Goal: Task Accomplishment & Management: Complete application form

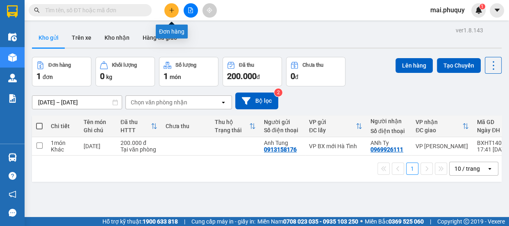
click at [172, 13] on button at bounding box center [171, 10] width 14 height 14
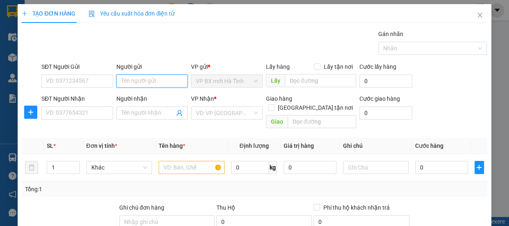
click at [139, 83] on input "Người gửi" at bounding box center [152, 81] width 72 height 13
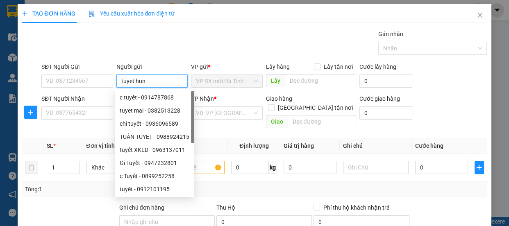
type input "tuyet hung"
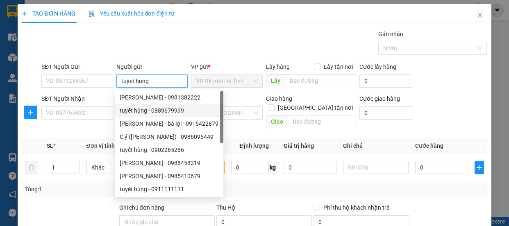
click at [164, 110] on div "tuyết hùng - 0889679999" at bounding box center [169, 110] width 99 height 9
type input "0889679999"
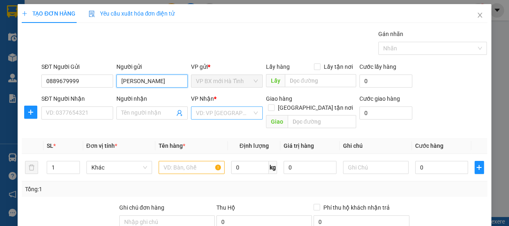
drag, startPoint x: 253, startPoint y: 109, endPoint x: 246, endPoint y: 120, distance: 13.2
click at [253, 109] on div "VD: VP [GEOGRAPHIC_DATA]" at bounding box center [227, 112] width 72 height 13
type input "[PERSON_NAME]"
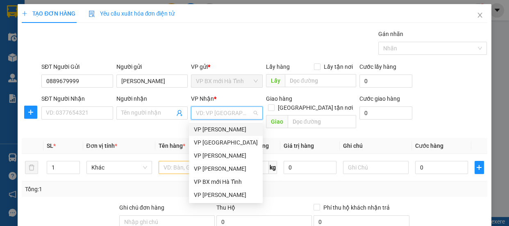
drag, startPoint x: 221, startPoint y: 130, endPoint x: 172, endPoint y: 140, distance: 49.8
click at [215, 130] on div "VP [PERSON_NAME]" at bounding box center [226, 129] width 64 height 9
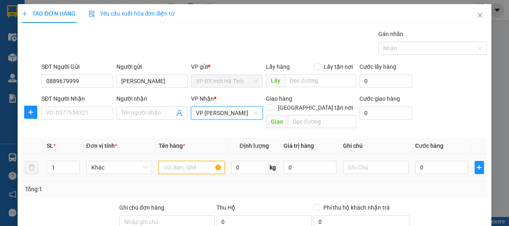
click at [169, 161] on input "text" at bounding box center [191, 167] width 66 height 13
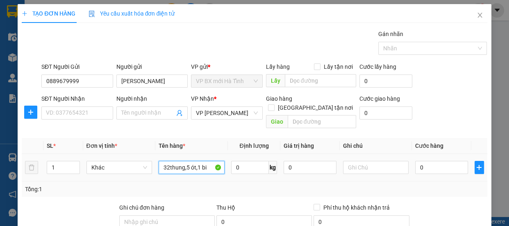
type input "32thung,5 ót,1 bi"
click at [431, 165] on div "0" at bounding box center [441, 167] width 53 height 16
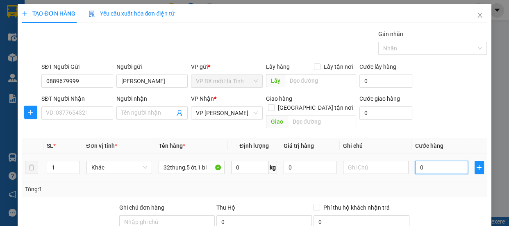
click at [425, 161] on input "0" at bounding box center [441, 167] width 53 height 13
type input "8"
type input "86"
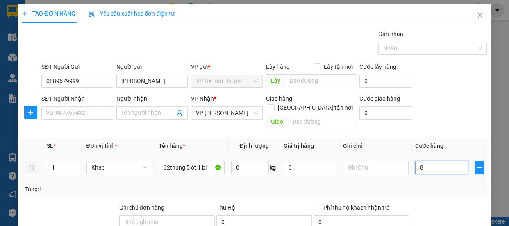
type input "86"
type input "860"
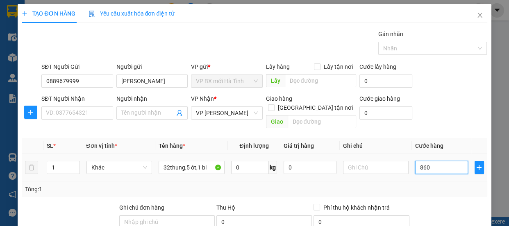
type input "8.600"
type input "86.000"
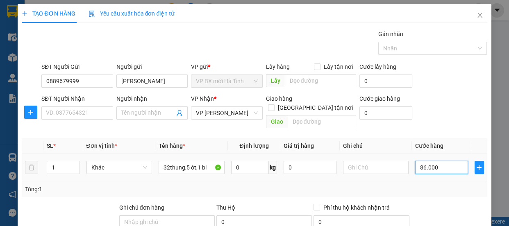
type input "86.000"
type input "860.000"
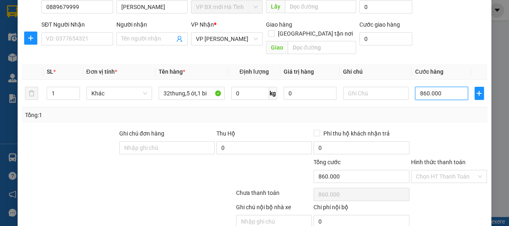
scroll to position [102, 0]
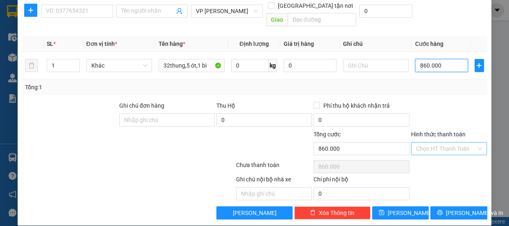
click at [471, 142] on div "Chọn HT Thanh Toán" at bounding box center [449, 148] width 76 height 13
type input "860.000"
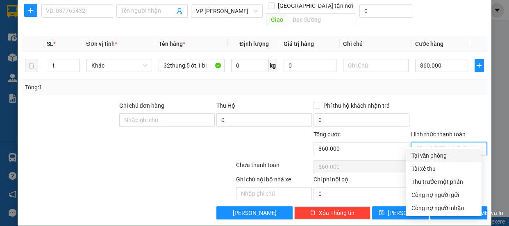
click at [424, 155] on div "Tại văn phòng" at bounding box center [444, 155] width 66 height 9
type input "0"
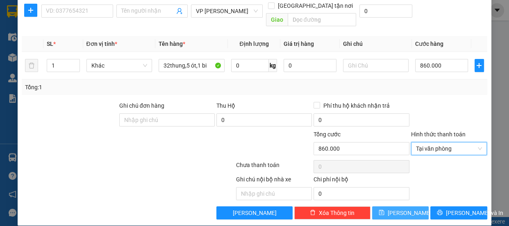
click at [394, 206] on button "[PERSON_NAME]" at bounding box center [400, 212] width 57 height 13
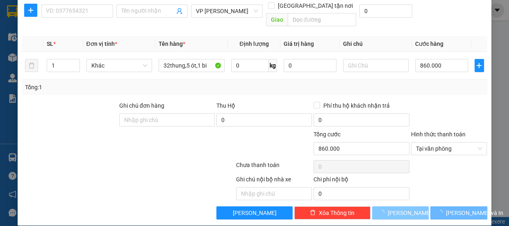
type input "0"
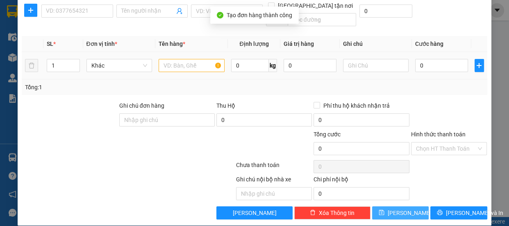
scroll to position [0, 0]
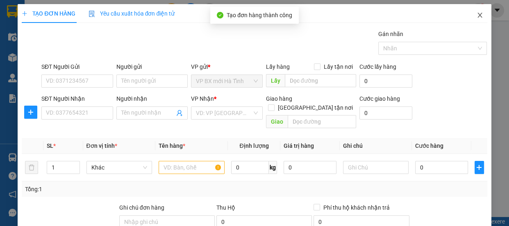
click at [470, 13] on span "Close" at bounding box center [479, 15] width 23 height 23
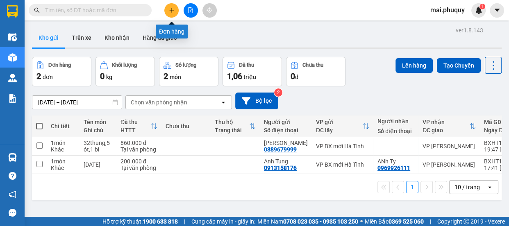
click at [167, 14] on button at bounding box center [171, 10] width 14 height 14
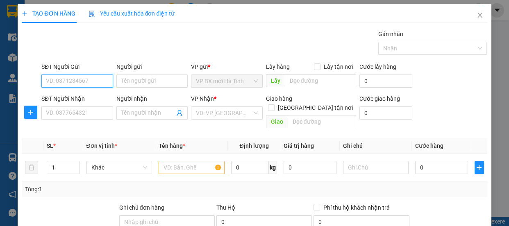
click at [73, 79] on input "SĐT Người Gửi" at bounding box center [77, 81] width 72 height 13
type input "0945858785"
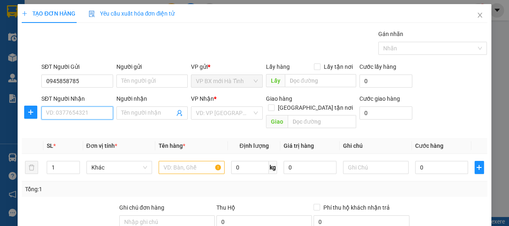
click at [63, 118] on input "SĐT Người Nhận" at bounding box center [77, 112] width 72 height 13
type input "0964937515"
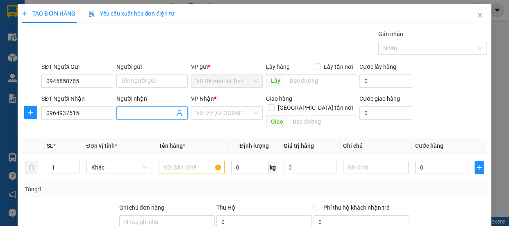
click at [160, 114] on input "Người nhận" at bounding box center [148, 113] width 54 height 9
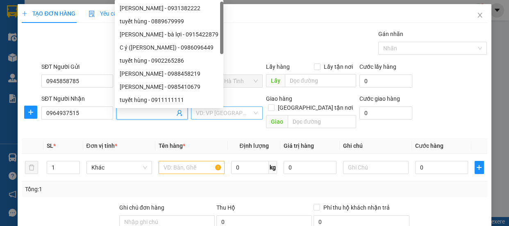
click at [250, 112] on div "VD: VP [GEOGRAPHIC_DATA]" at bounding box center [227, 112] width 72 height 13
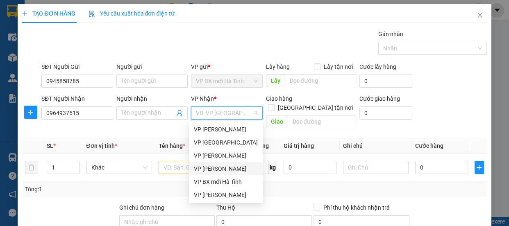
click at [208, 170] on div "VP [PERSON_NAME]" at bounding box center [226, 168] width 64 height 9
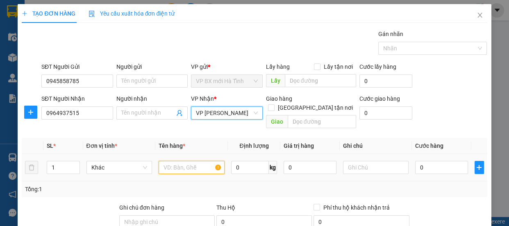
click at [176, 161] on input "text" at bounding box center [191, 167] width 66 height 13
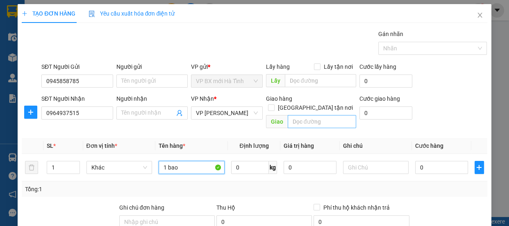
type input "1 bao"
click at [303, 116] on input "text" at bounding box center [321, 121] width 68 height 13
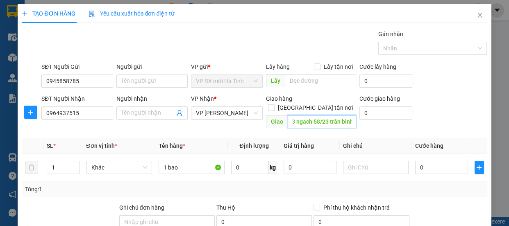
scroll to position [0, 15]
type input "số 73 ngach 58/23 trân binh"
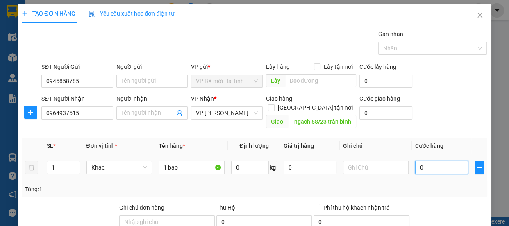
scroll to position [0, 0]
click at [425, 162] on input "0" at bounding box center [441, 167] width 53 height 13
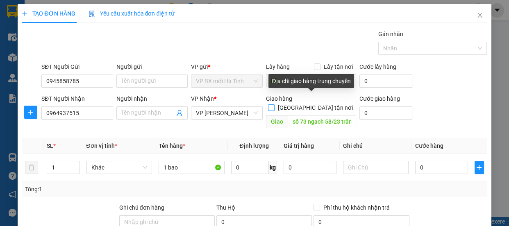
click at [274, 104] on input "[GEOGRAPHIC_DATA] tận nơi" at bounding box center [271, 107] width 6 height 6
checkbox input "true"
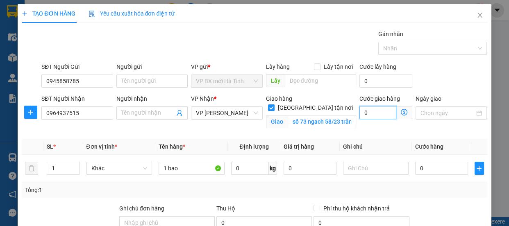
type input "0"
type input "4"
type input "40"
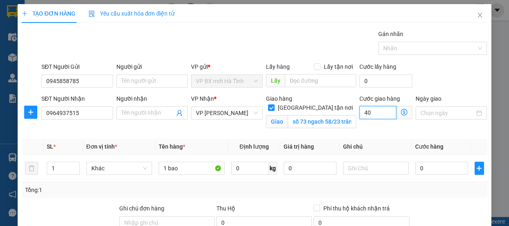
type input "40"
type input "400"
type input "4.000"
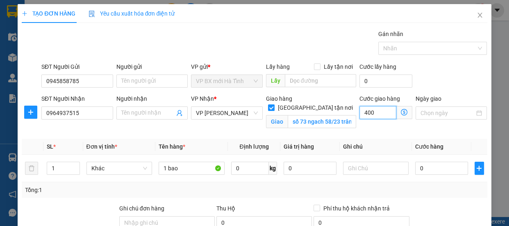
type input "4.000"
type input "40.000"
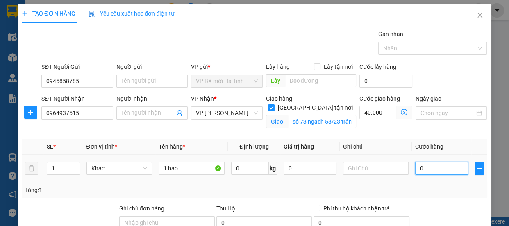
click at [427, 166] on input "0" at bounding box center [441, 168] width 53 height 13
type input "4"
type input "40.004"
type input "40"
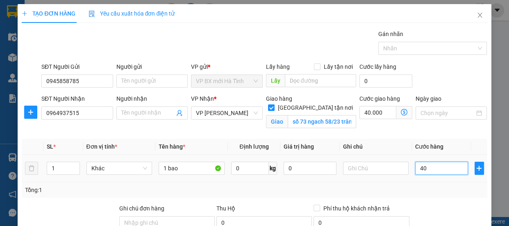
type input "40.040"
type input "400"
type input "40.400"
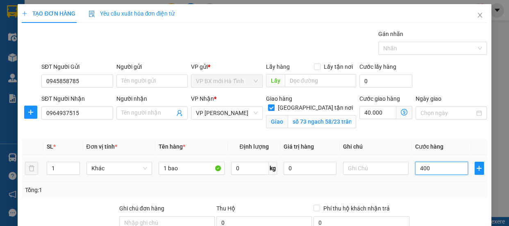
type input "4.000"
type input "44.000"
type input "40.000"
type input "80.000"
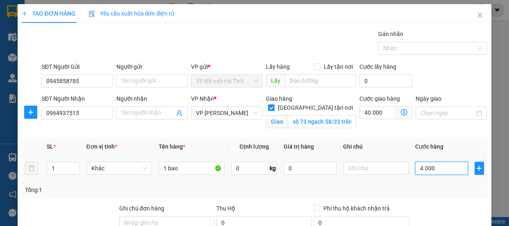
type input "80.000"
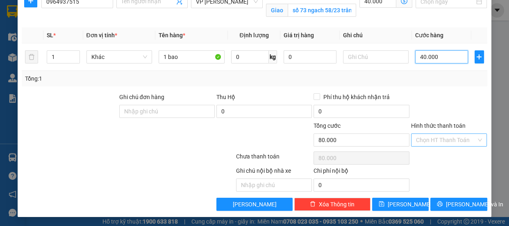
drag, startPoint x: 475, startPoint y: 136, endPoint x: 464, endPoint y: 145, distance: 14.3
click at [475, 137] on div "Chọn HT Thanh Toán" at bounding box center [449, 139] width 76 height 13
type input "40.000"
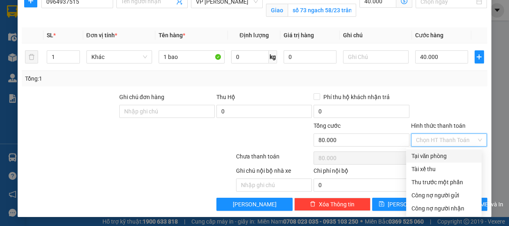
click at [425, 159] on div "Tại văn phòng" at bounding box center [444, 156] width 66 height 9
type input "0"
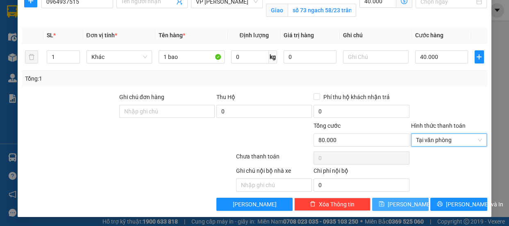
click at [384, 204] on icon "save" at bounding box center [381, 204] width 6 height 6
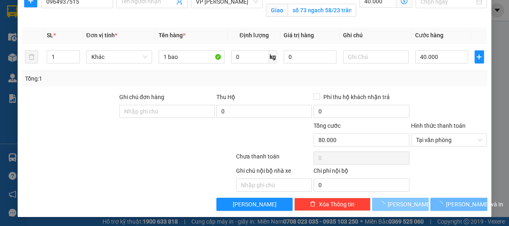
checkbox input "false"
type input "0"
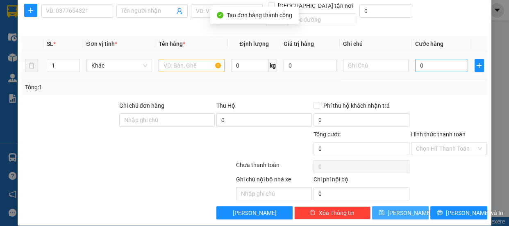
scroll to position [0, 0]
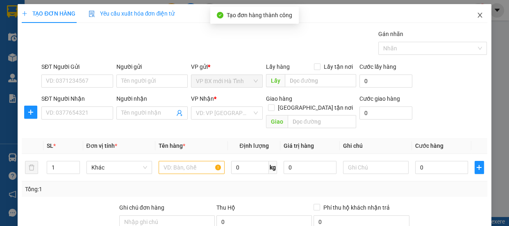
click at [476, 17] on icon "close" at bounding box center [479, 15] width 7 height 7
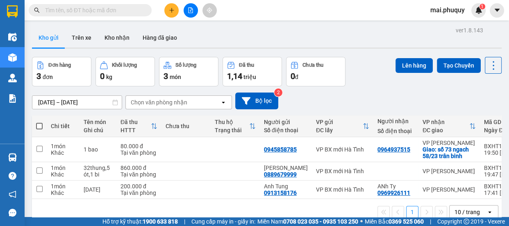
scroll to position [37, 0]
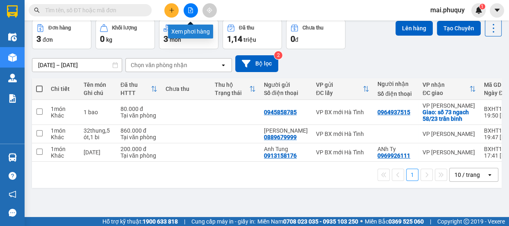
click at [186, 11] on button at bounding box center [190, 10] width 14 height 14
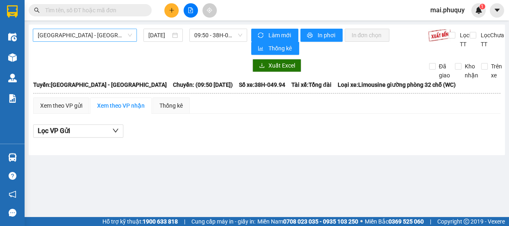
click at [72, 40] on span "[GEOGRAPHIC_DATA] - [GEOGRAPHIC_DATA]" at bounding box center [85, 35] width 94 height 12
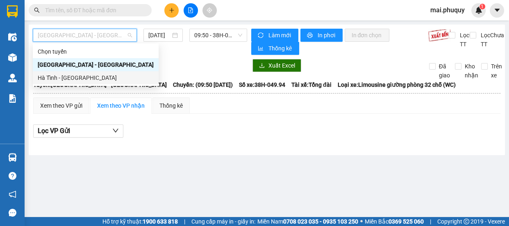
click at [48, 79] on div "Hà Tĩnh - [GEOGRAPHIC_DATA]" at bounding box center [96, 77] width 116 height 9
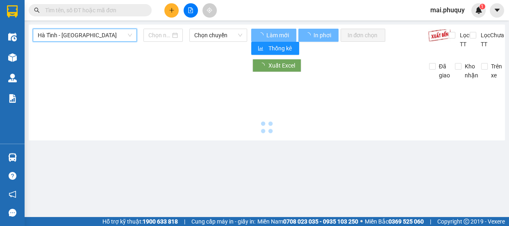
type input "[DATE]"
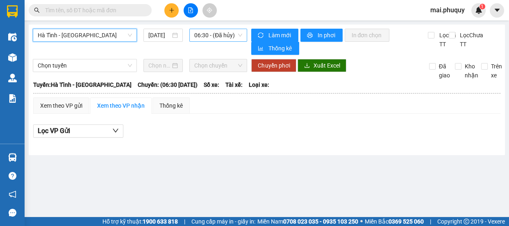
click at [210, 38] on span "06:30 - (Đã hủy)" at bounding box center [218, 35] width 48 height 12
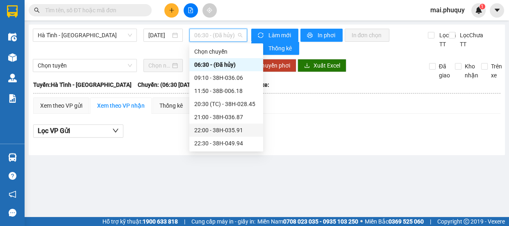
scroll to position [39, 0]
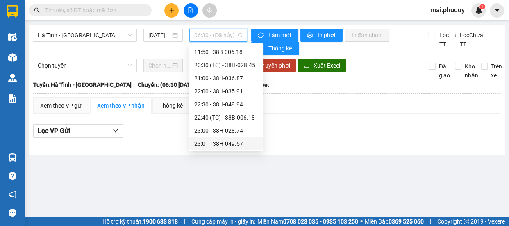
click at [234, 145] on div "23:01 - 38H-049.57" at bounding box center [226, 143] width 64 height 9
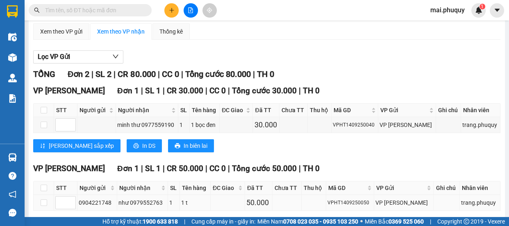
scroll to position [111, 0]
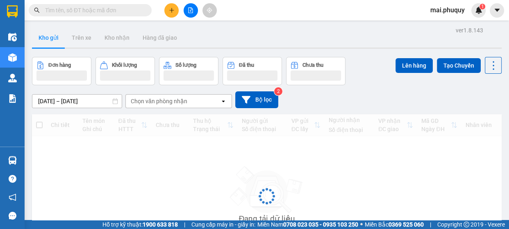
click at [171, 15] on button at bounding box center [171, 10] width 14 height 14
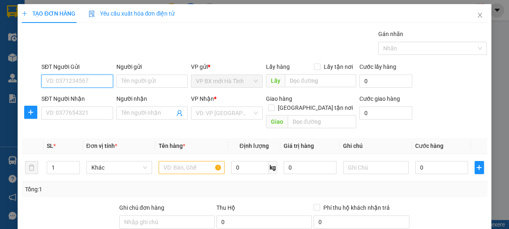
click at [61, 80] on input "SĐT Người Gửi" at bounding box center [77, 81] width 72 height 13
type input "0969124868"
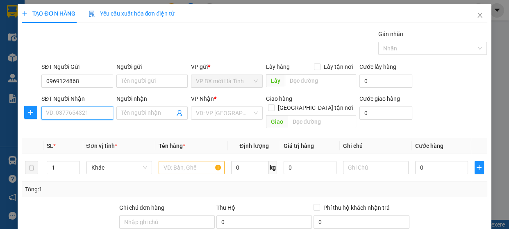
click at [67, 111] on input "SĐT Người Nhận" at bounding box center [77, 112] width 72 height 13
type input "0342082837"
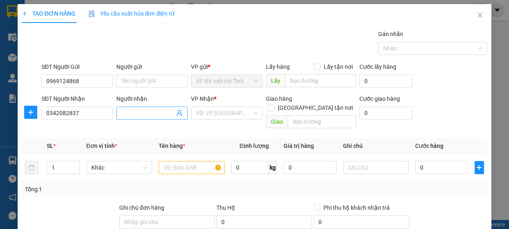
click at [180, 115] on icon "user-add" at bounding box center [178, 113] width 5 height 6
click at [149, 113] on input "Người nhận" at bounding box center [148, 113] width 54 height 9
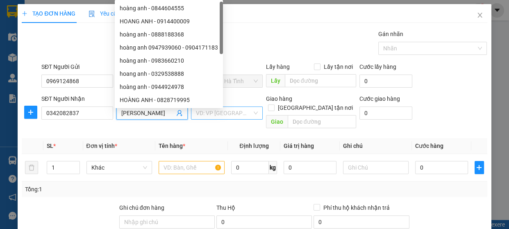
click at [250, 111] on div "VD: VP [GEOGRAPHIC_DATA]" at bounding box center [227, 112] width 72 height 13
type input "hoang anh"
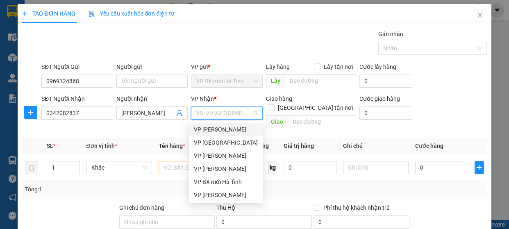
click at [222, 130] on div "VP [PERSON_NAME]" at bounding box center [226, 129] width 64 height 9
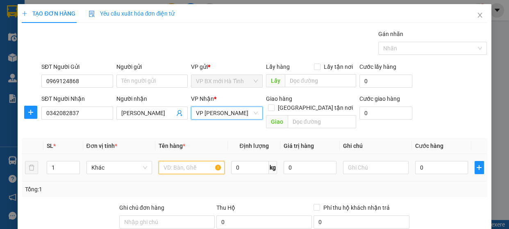
click at [190, 161] on input "text" at bounding box center [191, 167] width 66 height 13
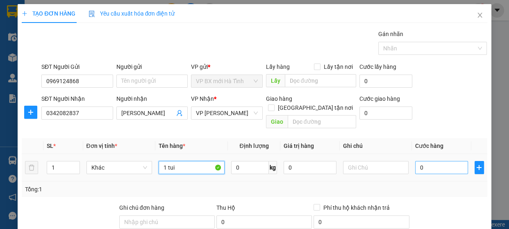
type input "1 tui"
click at [415, 161] on input "0" at bounding box center [441, 167] width 53 height 13
type input "3"
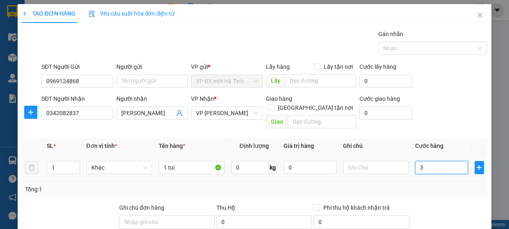
type input "30"
type input "300"
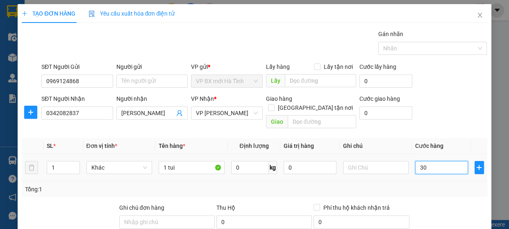
type input "300"
type input "3.000"
type input "30.000"
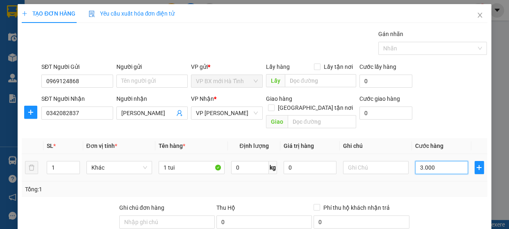
type input "30.000"
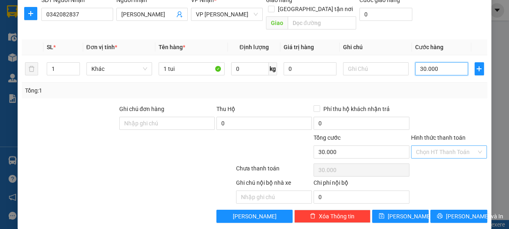
type input "30.000"
click at [467, 146] on input "Hình thức thanh toán" at bounding box center [446, 152] width 61 height 12
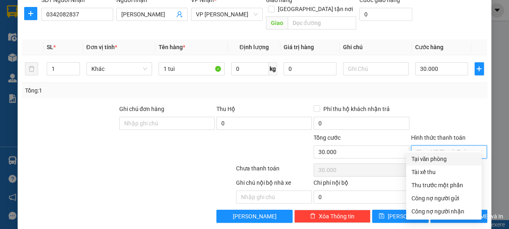
click at [422, 160] on div "Tại văn phòng" at bounding box center [444, 158] width 66 height 9
type input "0"
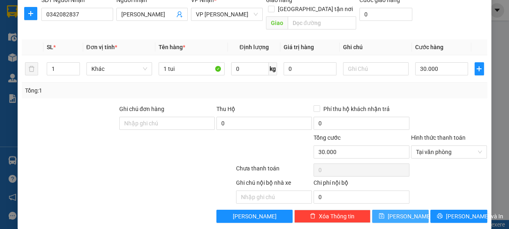
click at [384, 213] on icon "save" at bounding box center [381, 216] width 6 height 6
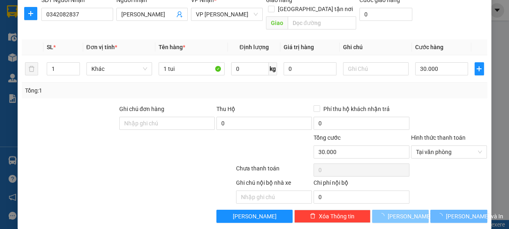
type input "0"
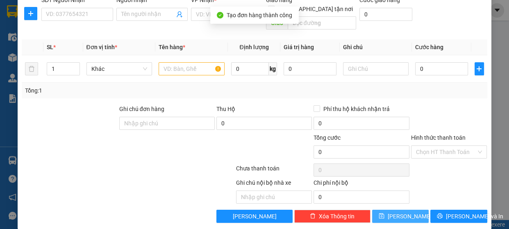
scroll to position [0, 0]
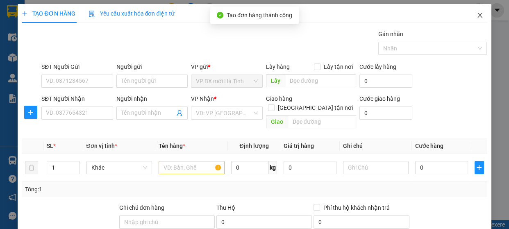
click at [469, 16] on span "Close" at bounding box center [479, 15] width 23 height 23
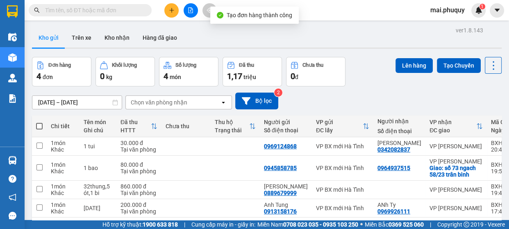
scroll to position [37, 0]
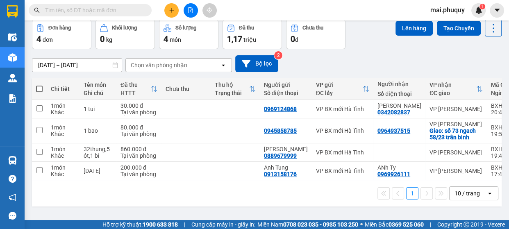
click at [41, 88] on span at bounding box center [39, 89] width 7 height 7
click at [39, 85] on input "checkbox" at bounding box center [39, 85] width 0 height 0
checkbox input "true"
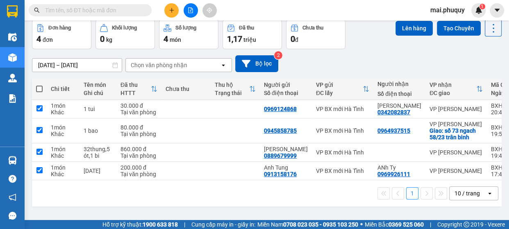
checkbox input "true"
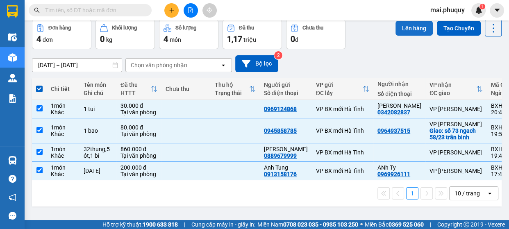
click at [410, 28] on button "Lên hàng" at bounding box center [413, 28] width 37 height 15
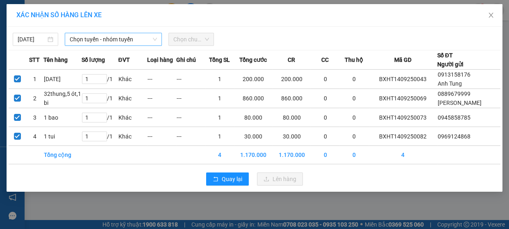
click at [155, 42] on span "Chọn tuyến - nhóm tuyến" at bounding box center [113, 39] width 87 height 12
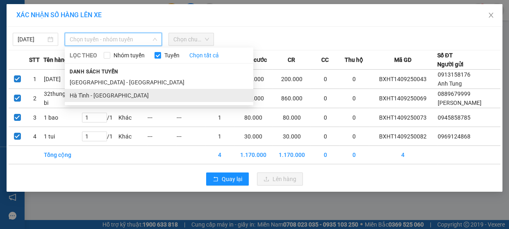
click at [110, 95] on li "Hà Tĩnh - [GEOGRAPHIC_DATA]" at bounding box center [159, 95] width 188 height 13
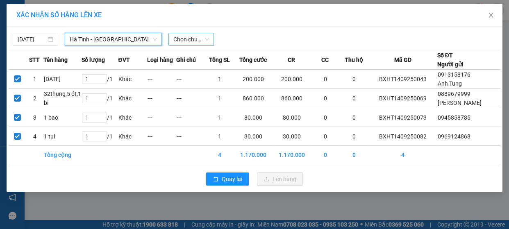
click at [208, 38] on span "Chọn chuyến" at bounding box center [191, 39] width 36 height 12
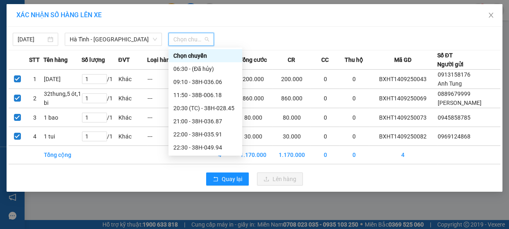
scroll to position [39, 0]
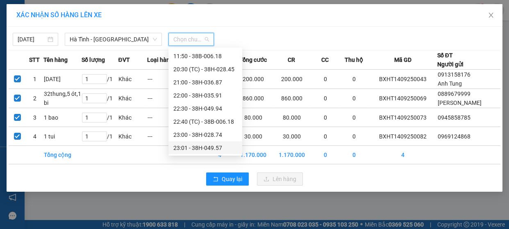
click at [208, 148] on div "23:01 - 38H-049.57" at bounding box center [205, 147] width 64 height 9
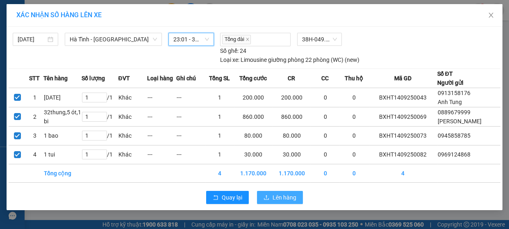
click at [282, 195] on span "Lên hàng" at bounding box center [284, 197] width 24 height 9
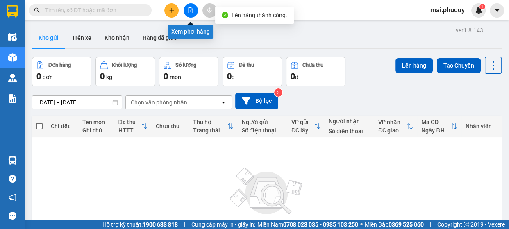
click at [190, 11] on icon "file-add" at bounding box center [191, 10] width 6 height 6
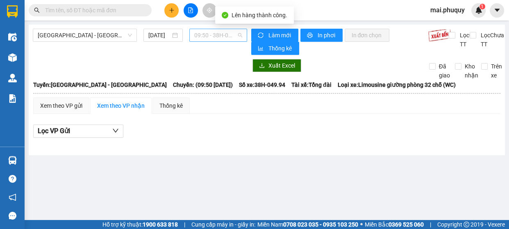
click at [242, 31] on span "09:50 - 38H-049.94" at bounding box center [218, 35] width 48 height 12
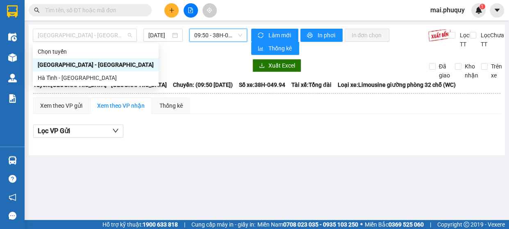
drag, startPoint x: 130, startPoint y: 35, endPoint x: 97, endPoint y: 69, distance: 47.8
click at [131, 36] on span "[GEOGRAPHIC_DATA] - [GEOGRAPHIC_DATA]" at bounding box center [85, 35] width 94 height 12
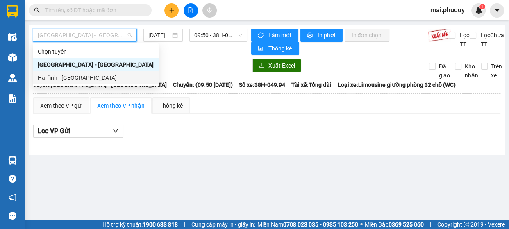
click at [79, 76] on div "Hà Tĩnh - [GEOGRAPHIC_DATA]" at bounding box center [96, 77] width 116 height 9
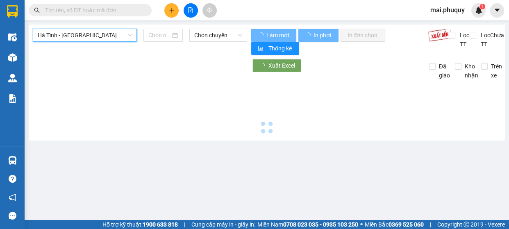
type input "[DATE]"
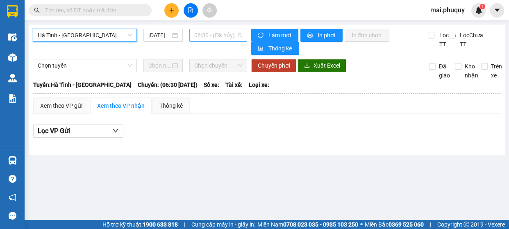
click at [243, 30] on div "06:30 - (Đã hủy)" at bounding box center [218, 35] width 58 height 13
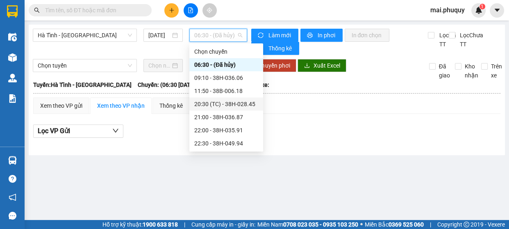
scroll to position [39, 0]
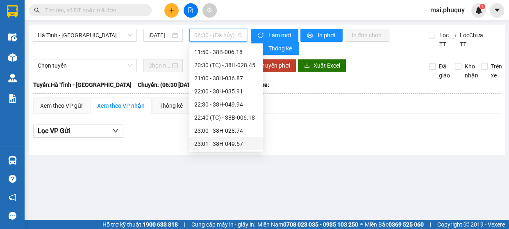
click at [233, 143] on div "23:01 - 38H-049.57" at bounding box center [226, 143] width 64 height 9
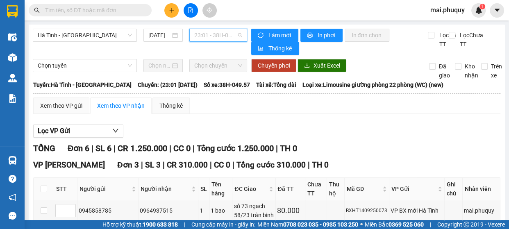
click at [235, 36] on span "23:01 - 38H-049.57" at bounding box center [218, 35] width 48 height 12
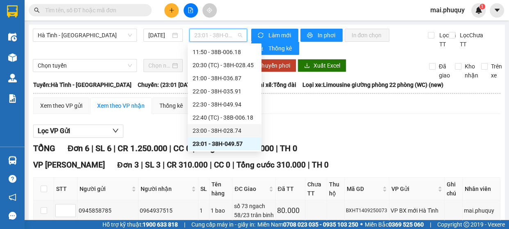
click at [224, 130] on div "23:00 - 38H-028.74" at bounding box center [224, 130] width 64 height 9
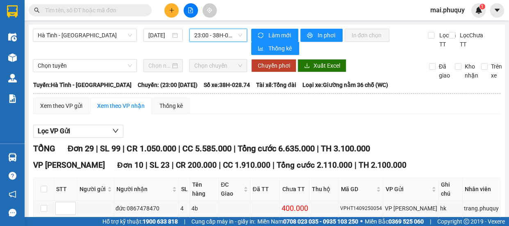
click at [234, 33] on span "23:00 - 38H-028.74" at bounding box center [218, 35] width 48 height 12
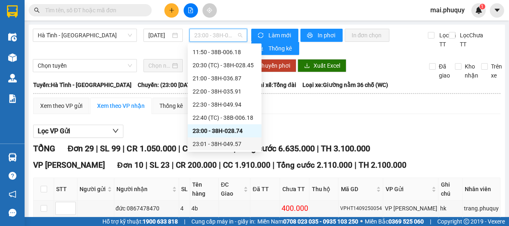
click at [233, 146] on div "23:01 - 38H-049.57" at bounding box center [224, 143] width 64 height 9
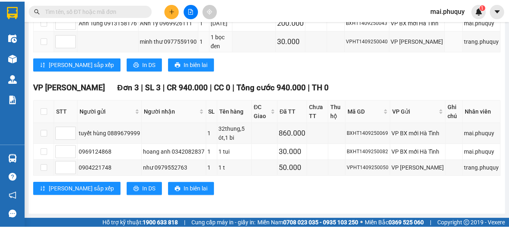
scroll to position [172, 0]
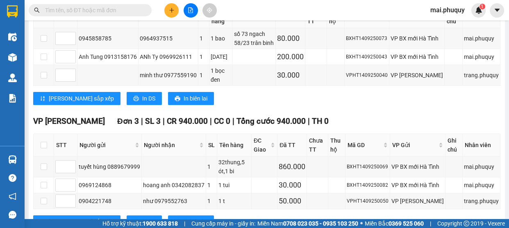
click at [176, 8] on button at bounding box center [171, 10] width 14 height 14
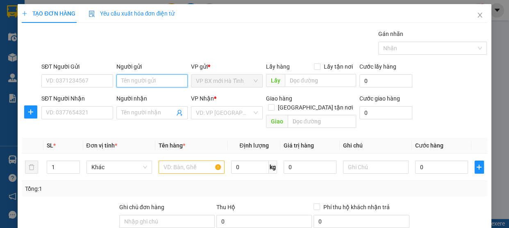
click at [135, 75] on input "Người gửi" at bounding box center [152, 81] width 72 height 13
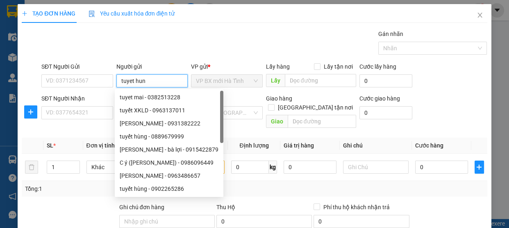
type input "tuyet hung"
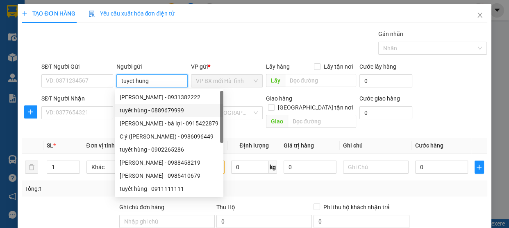
click at [181, 111] on div "tuyết hùng - 0889679999" at bounding box center [169, 110] width 99 height 9
type input "0889679999"
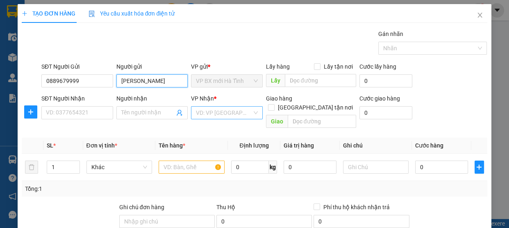
type input "[PERSON_NAME]"
drag, startPoint x: 247, startPoint y: 111, endPoint x: 243, endPoint y: 113, distance: 4.6
click at [245, 112] on input "search" at bounding box center [224, 113] width 56 height 12
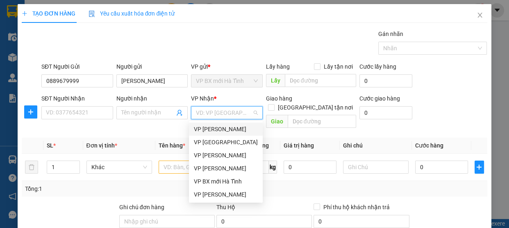
click at [217, 129] on div "VP [PERSON_NAME]" at bounding box center [226, 129] width 64 height 9
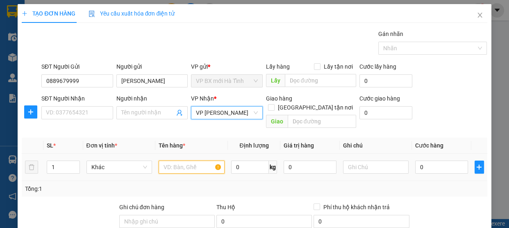
click at [167, 161] on input "text" at bounding box center [191, 167] width 66 height 13
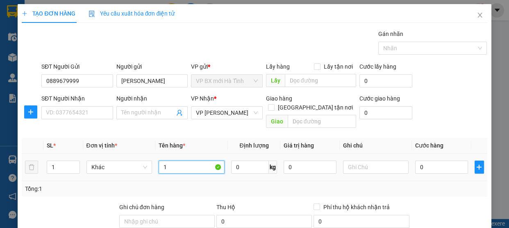
type input "1"
type input "64 thung,1 ot"
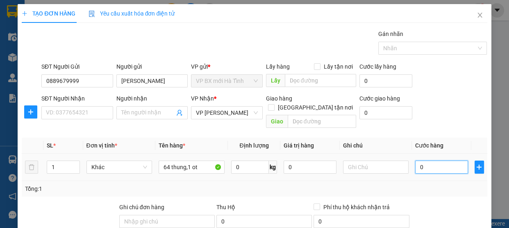
click at [420, 163] on input "0" at bounding box center [441, 167] width 53 height 13
type input "1"
type input "13"
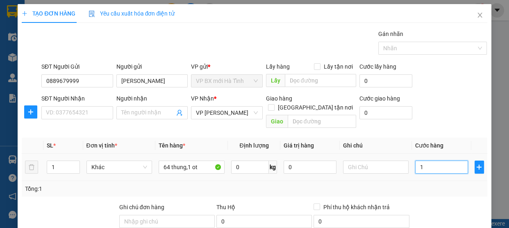
type input "13"
type input "131"
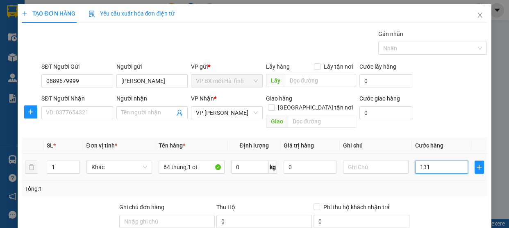
type input "1.310"
type input "13.100"
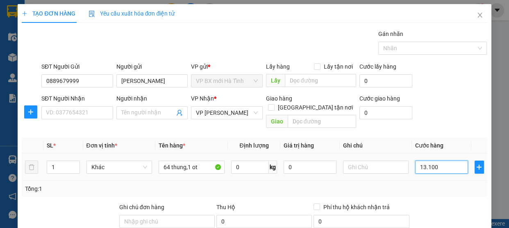
type input "13.100"
type input "131.000"
type input "1.310.000"
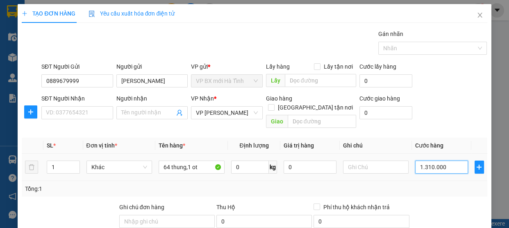
type input "1.310.000"
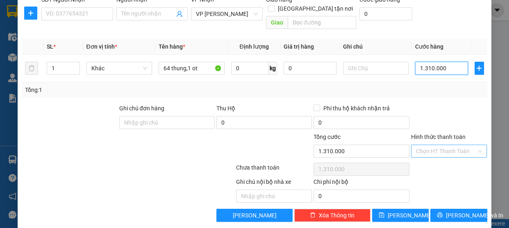
type input "1.310.000"
click at [467, 145] on input "Hình thức thanh toán" at bounding box center [446, 151] width 61 height 12
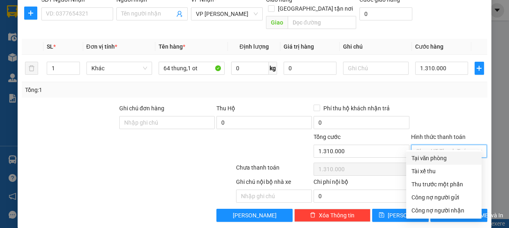
click at [428, 156] on div "Tại văn phòng" at bounding box center [444, 158] width 66 height 9
type input "0"
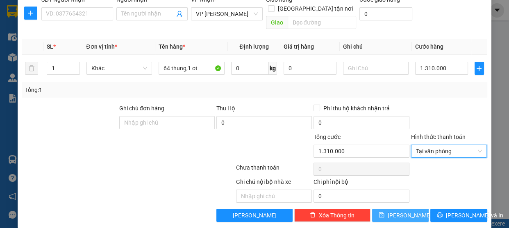
click at [392, 209] on button "[PERSON_NAME]" at bounding box center [400, 215] width 57 height 13
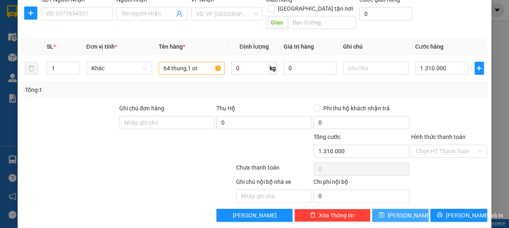
type input "0"
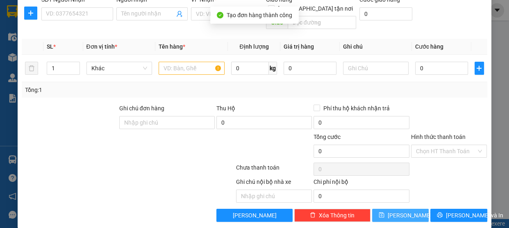
scroll to position [0, 0]
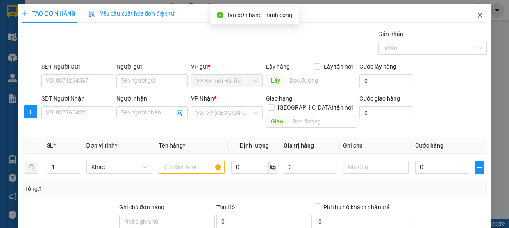
click at [475, 22] on span "Close" at bounding box center [479, 15] width 23 height 23
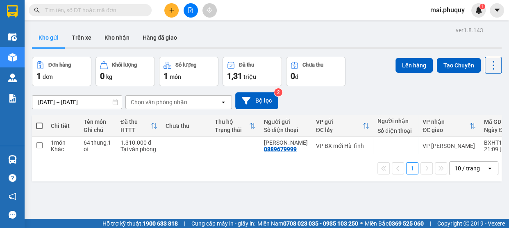
click at [38, 126] on span at bounding box center [39, 126] width 7 height 7
click at [39, 122] on input "checkbox" at bounding box center [39, 122] width 0 height 0
checkbox input "true"
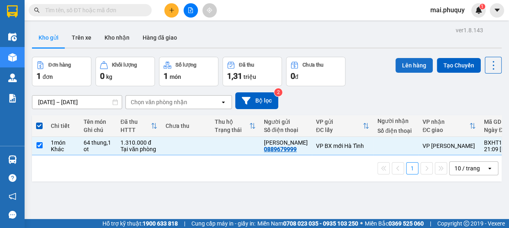
click at [409, 66] on button "Lên hàng" at bounding box center [413, 65] width 37 height 15
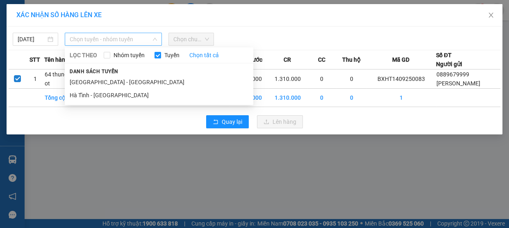
click at [151, 38] on span "Chọn tuyến - nhóm tuyến" at bounding box center [113, 39] width 87 height 12
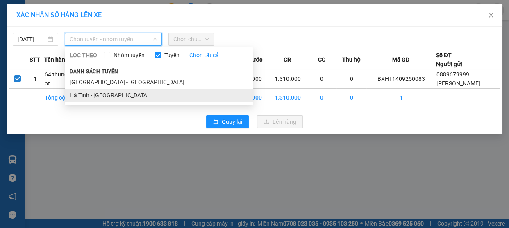
click at [113, 95] on li "Hà Tĩnh - [GEOGRAPHIC_DATA]" at bounding box center [159, 95] width 188 height 13
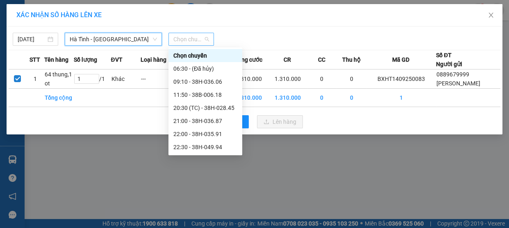
click at [204, 41] on span "Chọn chuyến" at bounding box center [191, 39] width 36 height 12
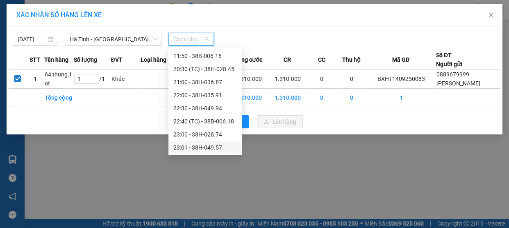
click at [217, 149] on div "23:01 - 38H-049.57" at bounding box center [205, 147] width 64 height 9
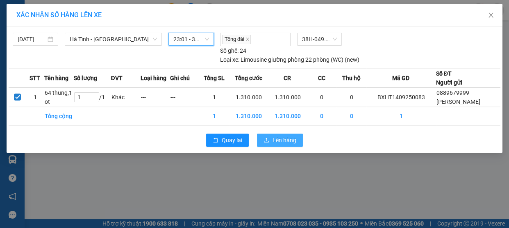
click at [276, 142] on span "Lên hàng" at bounding box center [284, 140] width 24 height 9
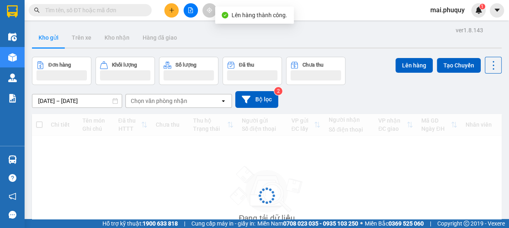
scroll to position [78, 0]
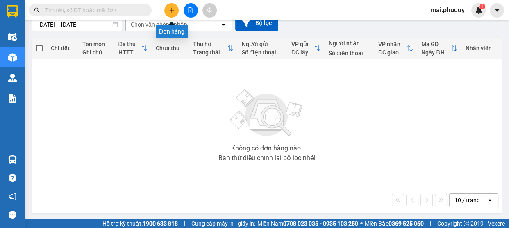
click at [166, 13] on button at bounding box center [171, 10] width 14 height 14
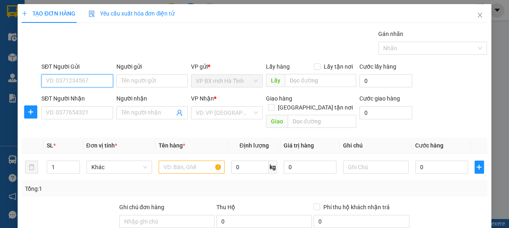
click at [76, 81] on input "SĐT Người Gửi" at bounding box center [77, 81] width 72 height 13
type input "0982885927"
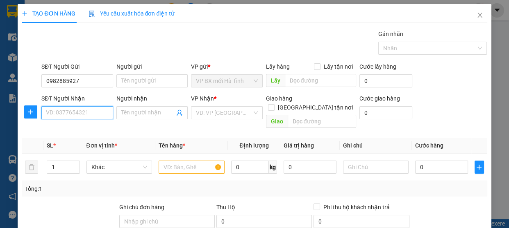
click at [70, 113] on input "SĐT Người Nhận" at bounding box center [77, 112] width 72 height 13
click at [70, 115] on input "SĐT Người Nhận" at bounding box center [77, 112] width 72 height 13
type input "0369695202"
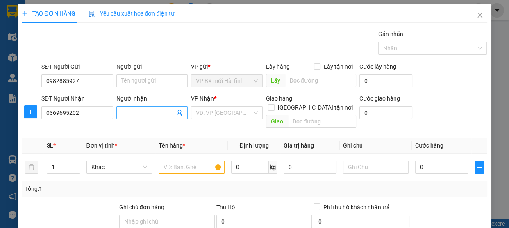
click at [168, 112] on input "Người nhận" at bounding box center [148, 113] width 54 height 9
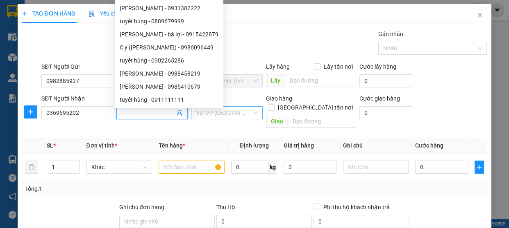
click at [239, 115] on input "search" at bounding box center [224, 113] width 56 height 12
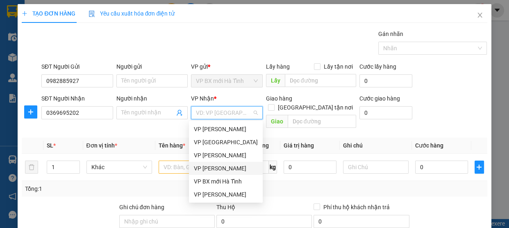
click at [217, 170] on div "VP [PERSON_NAME]" at bounding box center [226, 168] width 64 height 9
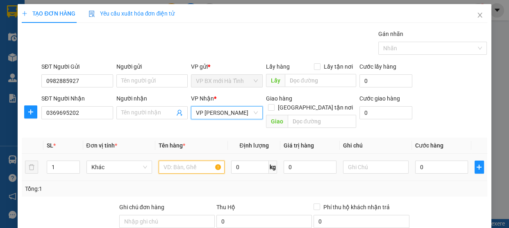
click at [184, 162] on input "text" at bounding box center [191, 167] width 66 height 13
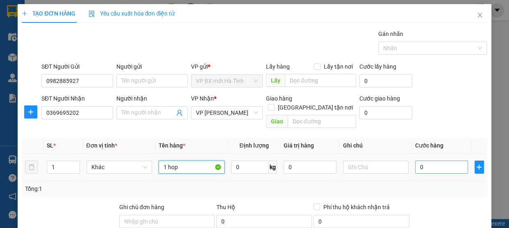
type input "1 hop"
click at [422, 161] on input "0" at bounding box center [441, 167] width 53 height 13
type input "3"
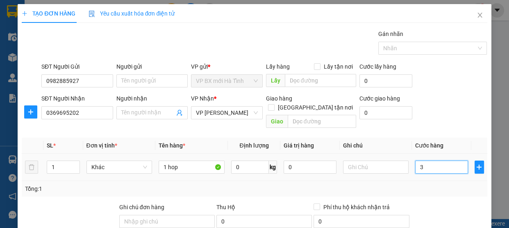
type input "30"
type input "300"
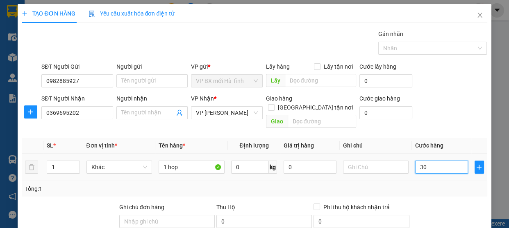
type input "300"
type input "3.000"
type input "30.000"
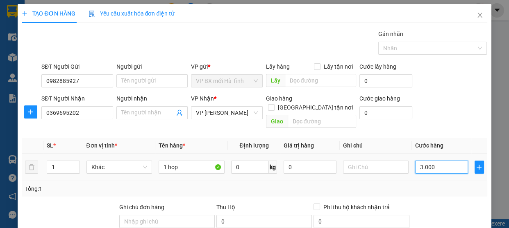
type input "30.000"
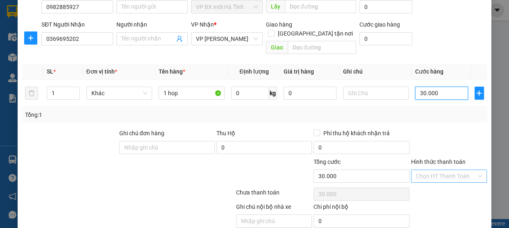
click at [473, 170] on div "Chọn HT Thanh Toán" at bounding box center [449, 176] width 76 height 13
type input "30.000"
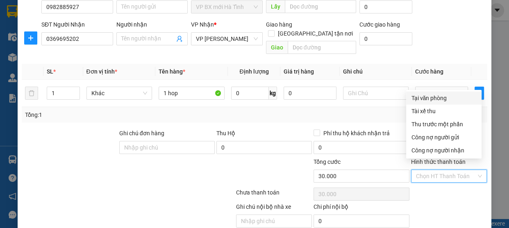
click at [414, 103] on div "Tại văn phòng" at bounding box center [443, 98] width 75 height 13
type input "0"
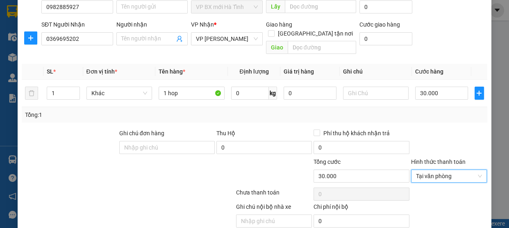
scroll to position [99, 0]
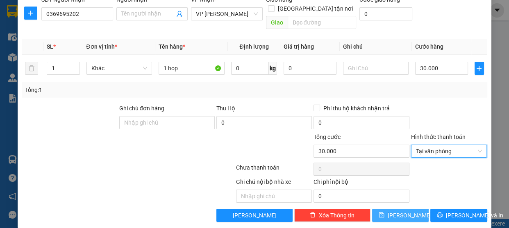
click at [395, 209] on button "[PERSON_NAME]" at bounding box center [400, 215] width 57 height 13
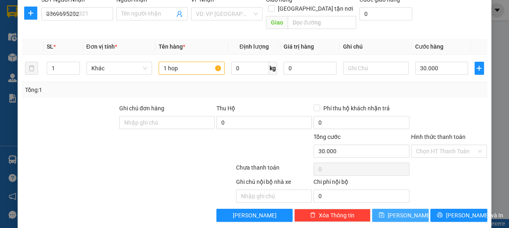
type input "0"
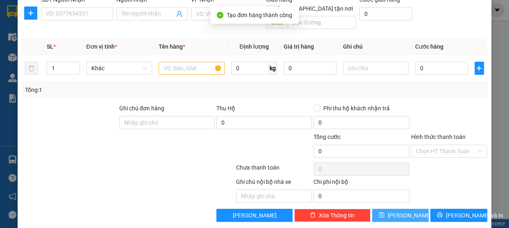
scroll to position [0, 0]
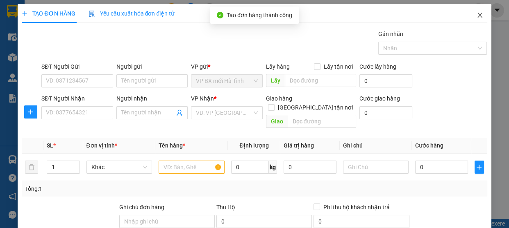
click at [476, 18] on icon "close" at bounding box center [479, 15] width 7 height 7
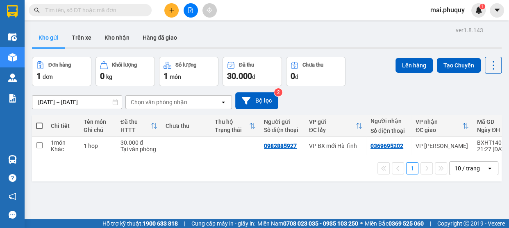
click at [37, 127] on span at bounding box center [39, 126] width 7 height 7
click at [39, 122] on input "checkbox" at bounding box center [39, 122] width 0 height 0
checkbox input "true"
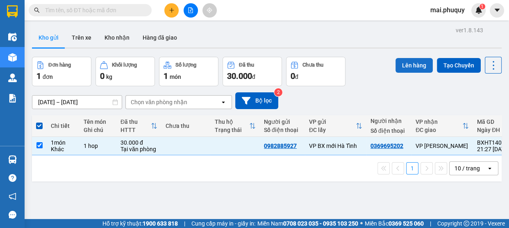
click at [406, 65] on button "Lên hàng" at bounding box center [413, 65] width 37 height 15
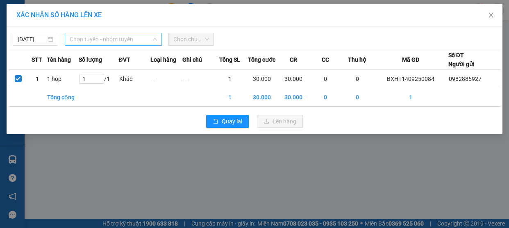
click at [149, 40] on span "Chọn tuyến - nhóm tuyến" at bounding box center [113, 39] width 87 height 12
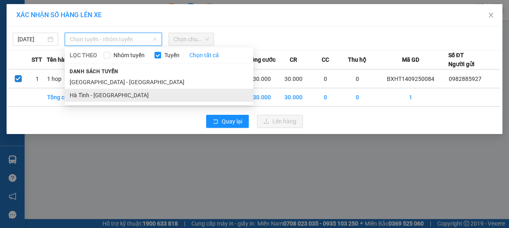
click at [104, 91] on li "Hà Tĩnh - [GEOGRAPHIC_DATA]" at bounding box center [159, 95] width 188 height 13
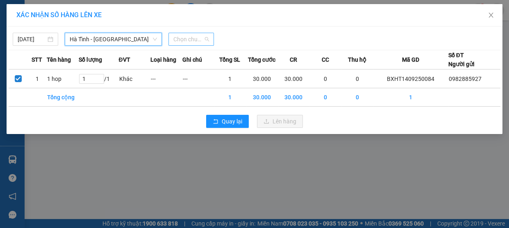
click at [208, 39] on span "Chọn chuyến" at bounding box center [191, 39] width 36 height 12
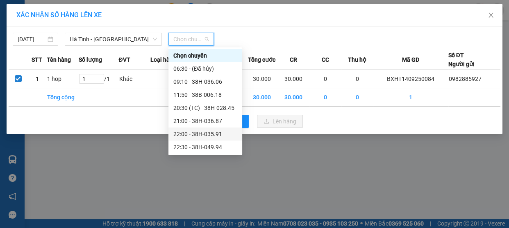
scroll to position [39, 0]
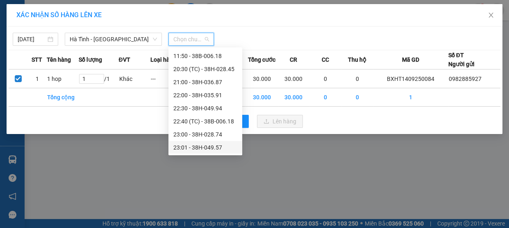
click at [202, 148] on div "23:01 - 38H-049.57" at bounding box center [205, 147] width 64 height 9
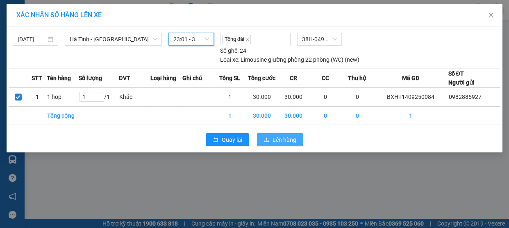
click at [286, 137] on span "Lên hàng" at bounding box center [284, 140] width 24 height 9
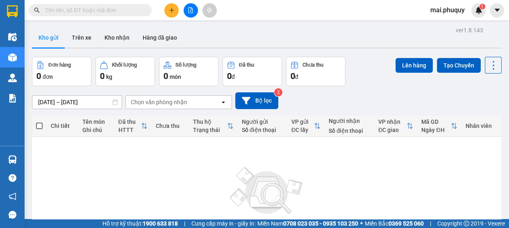
click at [172, 13] on button at bounding box center [171, 10] width 14 height 14
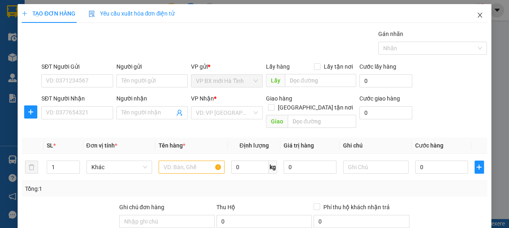
click at [476, 15] on icon "close" at bounding box center [479, 15] width 7 height 7
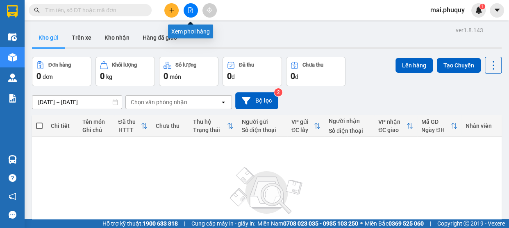
click at [192, 9] on icon "file-add" at bounding box center [190, 10] width 5 height 6
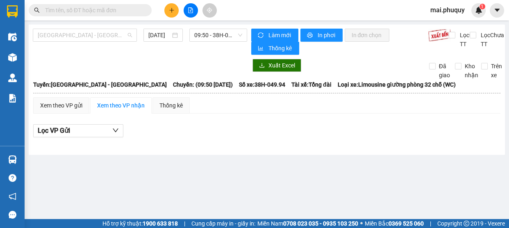
drag, startPoint x: 129, startPoint y: 35, endPoint x: 95, endPoint y: 76, distance: 52.7
click at [129, 38] on span "[GEOGRAPHIC_DATA] - [GEOGRAPHIC_DATA]" at bounding box center [85, 35] width 94 height 12
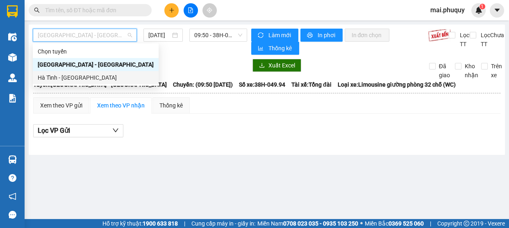
click at [79, 75] on div "Hà Tĩnh - [GEOGRAPHIC_DATA]" at bounding box center [96, 77] width 116 height 9
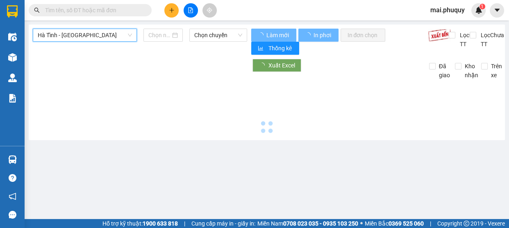
type input "[DATE]"
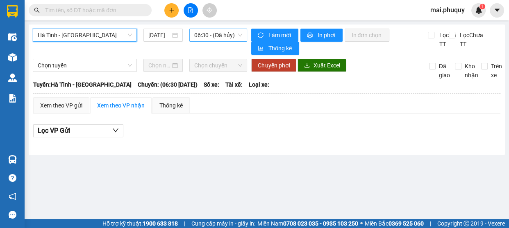
click at [233, 33] on span "06:30 - (Đã hủy)" at bounding box center [218, 35] width 48 height 12
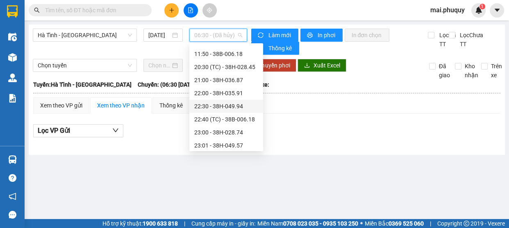
scroll to position [39, 0]
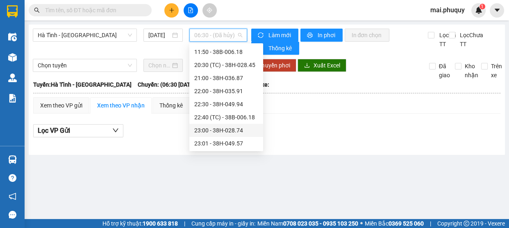
click at [237, 132] on div "23:00 - 38H-028.74" at bounding box center [226, 130] width 64 height 9
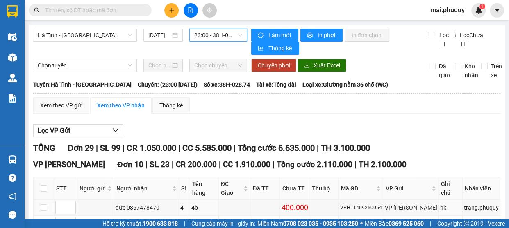
scroll to position [223, 0]
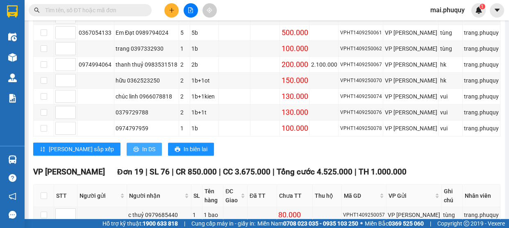
click at [142, 145] on span "In DS" at bounding box center [148, 149] width 13 height 9
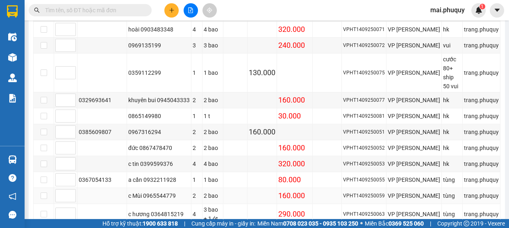
scroll to position [562, 0]
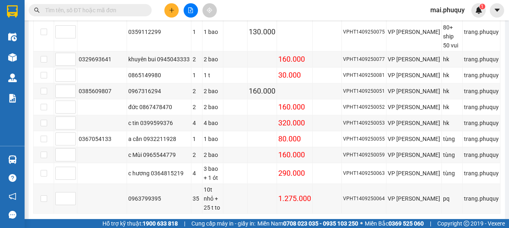
click at [142, 222] on span "In DS" at bounding box center [148, 226] width 13 height 9
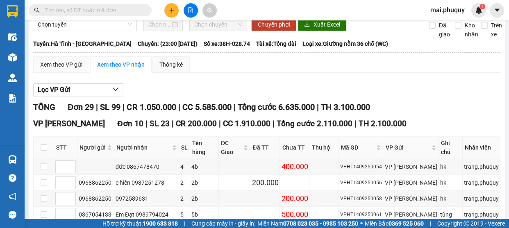
scroll to position [0, 0]
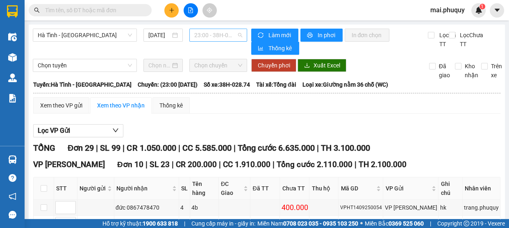
click at [237, 36] on span "23:00 - 38H-028.74" at bounding box center [218, 35] width 48 height 12
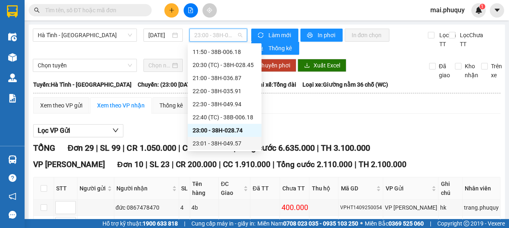
click at [231, 143] on div "23:01 - 38H-049.57" at bounding box center [224, 143] width 64 height 9
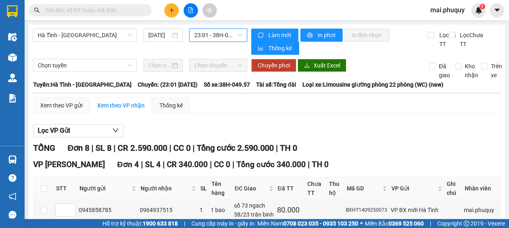
scroll to position [186, 0]
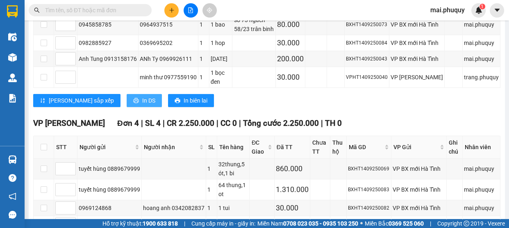
click at [142, 105] on span "In DS" at bounding box center [148, 100] width 13 height 9
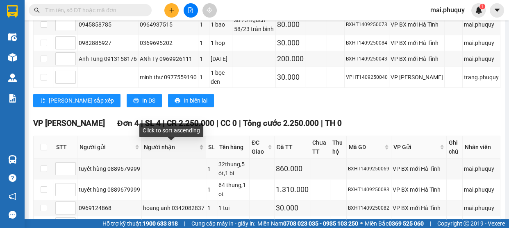
scroll to position [243, 0]
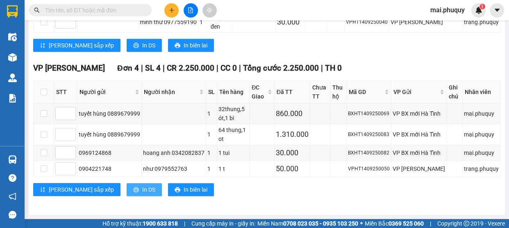
click at [142, 194] on span "In DS" at bounding box center [148, 189] width 13 height 9
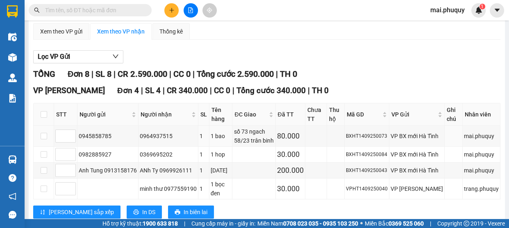
scroll to position [0, 0]
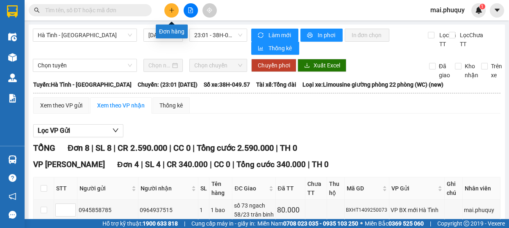
click at [176, 13] on button at bounding box center [171, 10] width 14 height 14
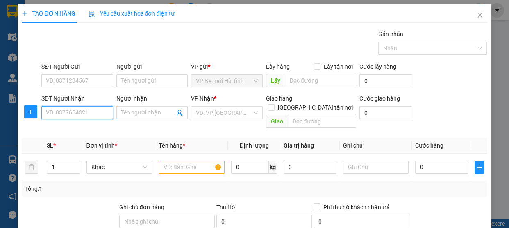
click at [84, 114] on input "SĐT Người Nhận" at bounding box center [77, 112] width 72 height 13
type input "0984758299"
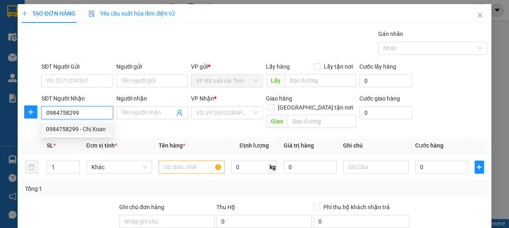
click at [86, 133] on div "0984758299 - Chị Xoan" at bounding box center [76, 129] width 61 height 9
type input "Chị Xoan"
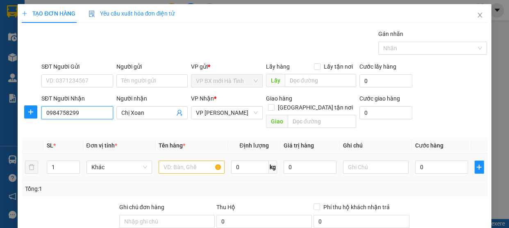
type input "0984758299"
click at [173, 161] on input "text" at bounding box center [191, 167] width 66 height 13
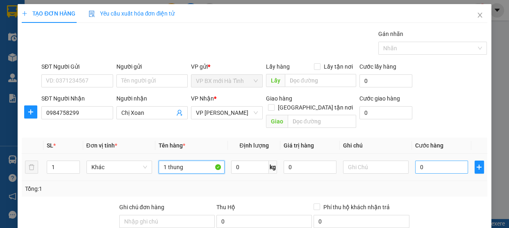
type input "1 thung"
click at [427, 163] on input "0" at bounding box center [441, 167] width 53 height 13
type input "3"
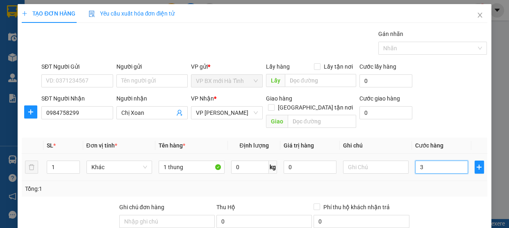
type input "30"
type input "300"
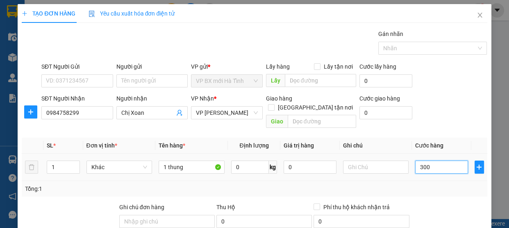
type input "300"
type input "3.000"
type input "30.000"
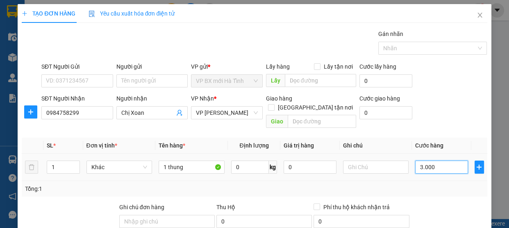
type input "30.000"
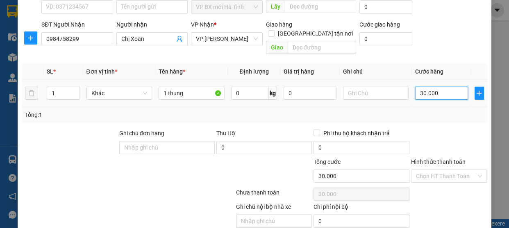
type input "3.000"
type input "0"
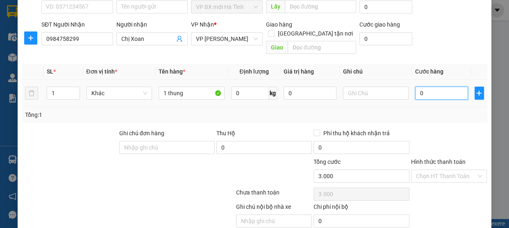
type input "0"
click at [415, 87] on input "0" at bounding box center [441, 93] width 53 height 13
type input "10"
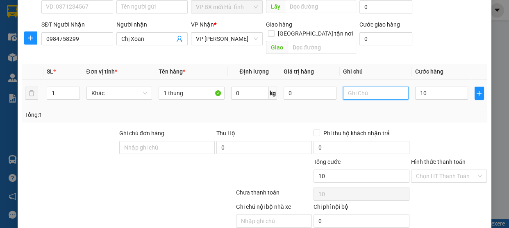
type input "10.000"
click at [360, 87] on input "text" at bounding box center [376, 93] width 66 height 13
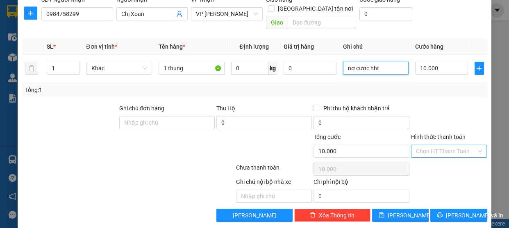
type input "nơ cươc hht"
click at [470, 145] on input "Hình thức thanh toán" at bounding box center [446, 151] width 61 height 12
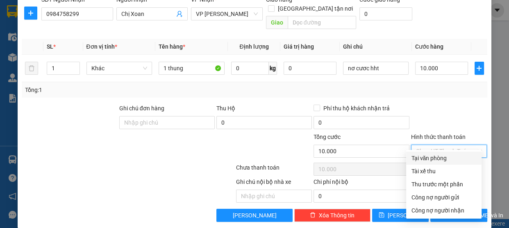
click at [422, 158] on div "Tại văn phòng" at bounding box center [444, 158] width 66 height 9
type input "0"
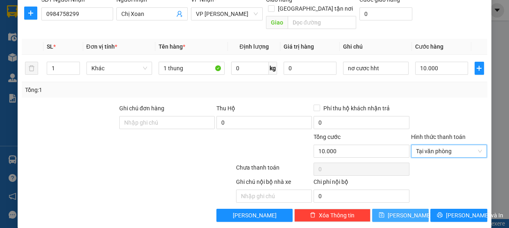
click at [383, 209] on button "[PERSON_NAME]" at bounding box center [400, 215] width 57 height 13
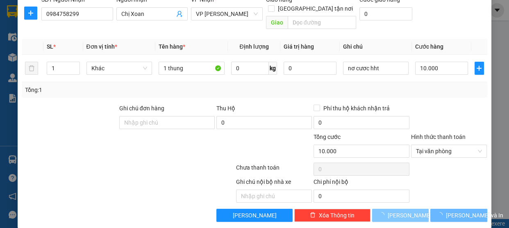
type input "0"
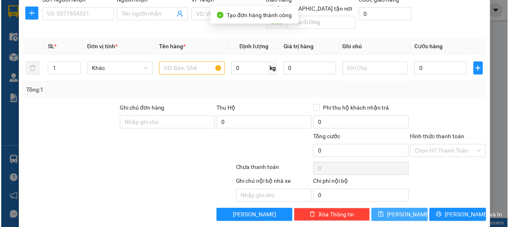
scroll to position [0, 0]
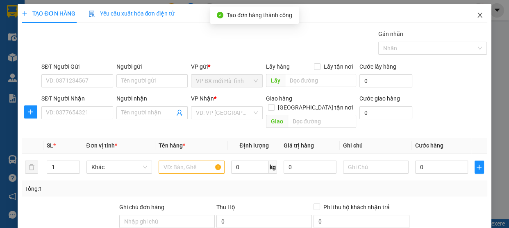
click at [476, 14] on icon "close" at bounding box center [479, 15] width 7 height 7
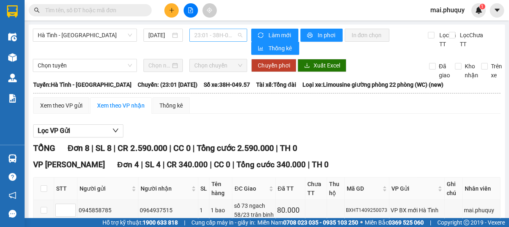
click at [236, 36] on span "23:01 - 38H-049.57" at bounding box center [218, 35] width 48 height 12
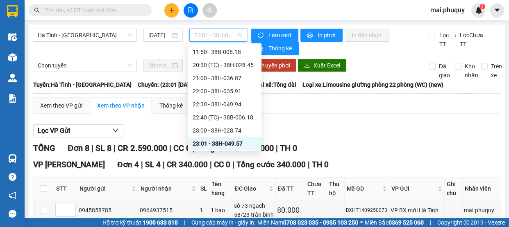
click at [233, 143] on div "23:01 - 38H-049.57" at bounding box center [224, 143] width 64 height 9
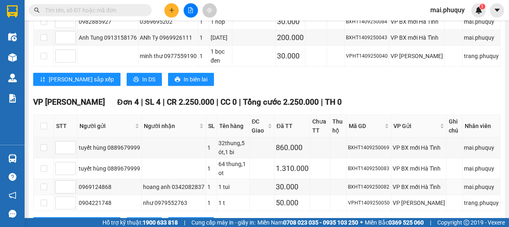
scroll to position [244, 0]
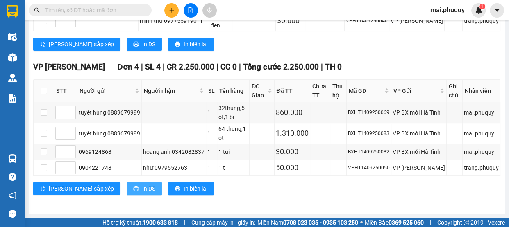
click at [142, 189] on span "In DS" at bounding box center [148, 188] width 13 height 9
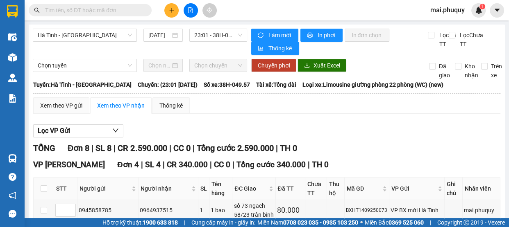
scroll to position [37, 0]
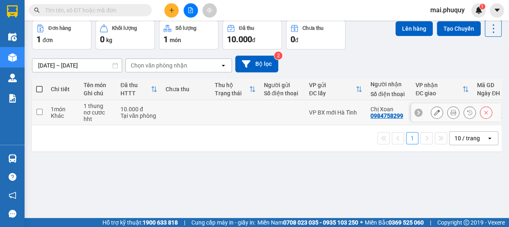
click at [40, 115] on td at bounding box center [39, 112] width 15 height 25
checkbox input "true"
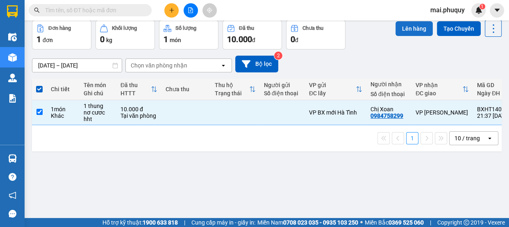
click at [408, 26] on button "Lên hàng" at bounding box center [413, 28] width 37 height 15
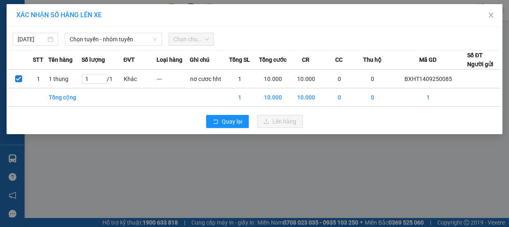
drag, startPoint x: 156, startPoint y: 39, endPoint x: 154, endPoint y: 55, distance: 16.5
click at [155, 39] on icon "down" at bounding box center [154, 39] width 5 height 5
click at [154, 37] on icon "down" at bounding box center [154, 39] width 5 height 5
click at [156, 37] on icon "down" at bounding box center [154, 39] width 5 height 5
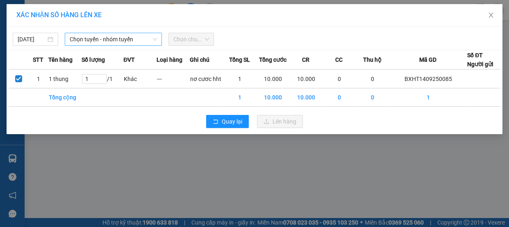
click at [155, 37] on icon "down" at bounding box center [154, 39] width 5 height 5
drag, startPoint x: 154, startPoint y: 38, endPoint x: 146, endPoint y: 36, distance: 8.8
click at [153, 38] on icon "down" at bounding box center [154, 39] width 5 height 5
click at [127, 41] on span "Chọn tuyến - nhóm tuyến" at bounding box center [113, 39] width 87 height 12
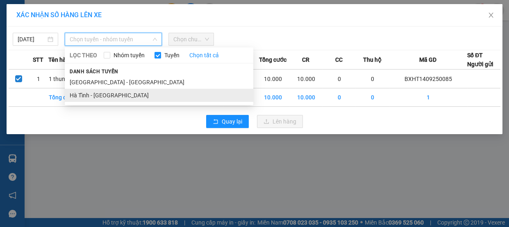
click at [108, 92] on li "Hà Tĩnh - [GEOGRAPHIC_DATA]" at bounding box center [159, 95] width 188 height 13
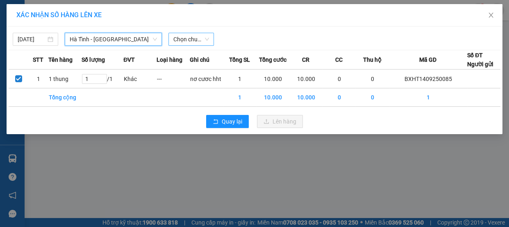
click at [184, 37] on span "Chọn chuyến" at bounding box center [191, 39] width 36 height 12
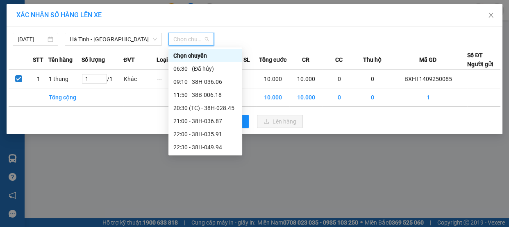
scroll to position [39, 0]
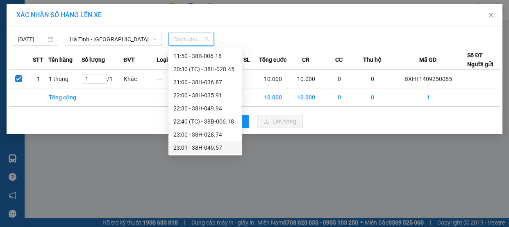
click at [206, 146] on div "23:01 - 38H-049.57" at bounding box center [205, 147] width 64 height 9
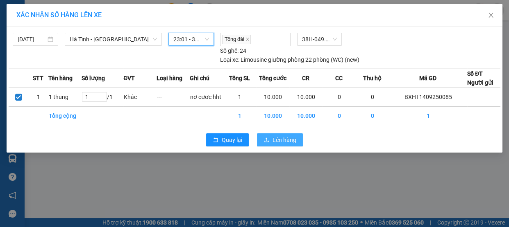
click at [274, 144] on button "Lên hàng" at bounding box center [280, 139] width 46 height 13
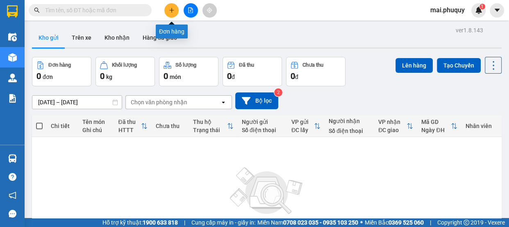
click at [186, 8] on button at bounding box center [190, 10] width 14 height 14
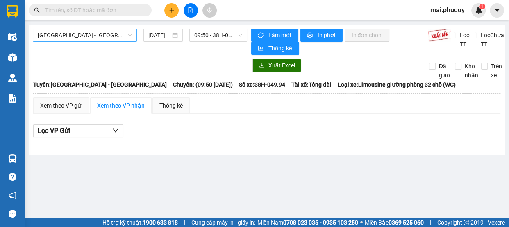
click at [99, 41] on span "[GEOGRAPHIC_DATA] - [GEOGRAPHIC_DATA]" at bounding box center [85, 35] width 94 height 12
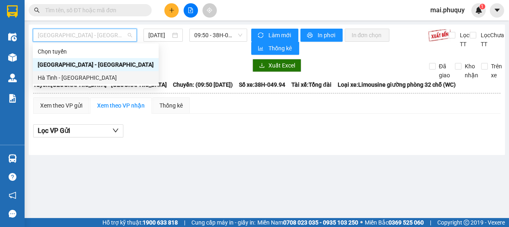
click at [66, 79] on div "Hà Tĩnh - [GEOGRAPHIC_DATA]" at bounding box center [96, 77] width 116 height 9
type input "[DATE]"
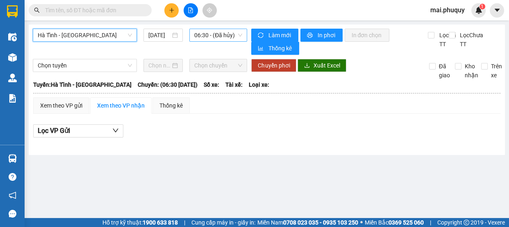
click at [202, 34] on span "06:30 - (Đã hủy)" at bounding box center [218, 35] width 48 height 12
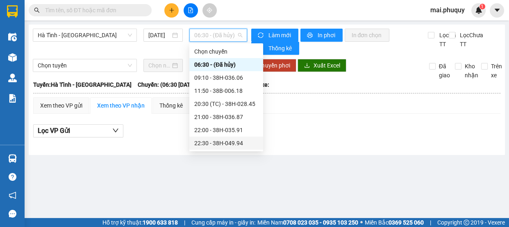
scroll to position [39, 0]
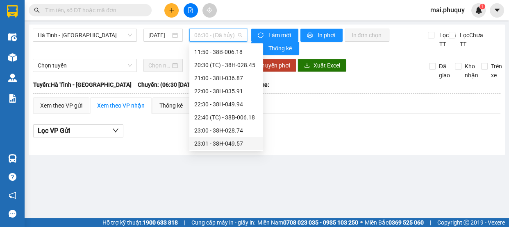
click at [226, 141] on div "23:01 - 38H-049.57" at bounding box center [226, 143] width 64 height 9
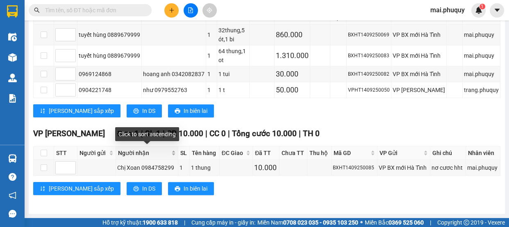
scroll to position [247, 0]
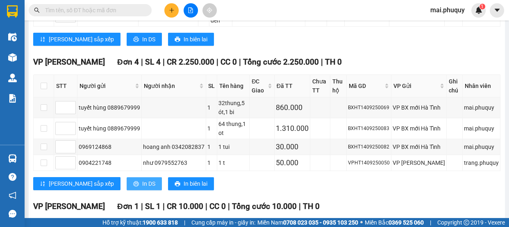
click at [142, 184] on span "In DS" at bounding box center [148, 183] width 13 height 9
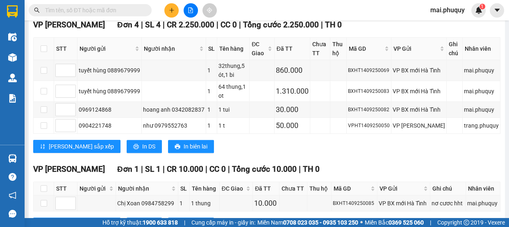
scroll to position [322, 0]
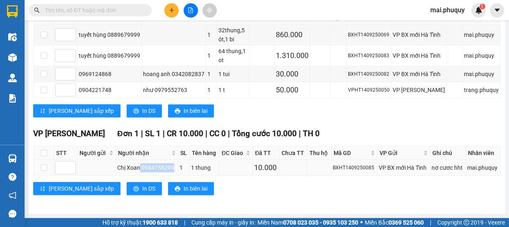
drag, startPoint x: 140, startPoint y: 167, endPoint x: 173, endPoint y: 167, distance: 32.8
click at [173, 167] on div "Chị Xoan 0984758299" at bounding box center [146, 167] width 59 height 9
copy div "0984758299"
click at [170, 4] on button at bounding box center [171, 10] width 14 height 14
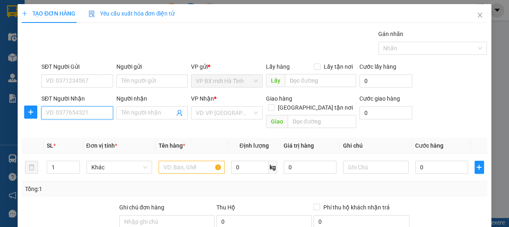
paste input "0984758299"
click at [81, 113] on input "0984758299" at bounding box center [77, 112] width 72 height 13
type input "098475829"
click at [469, 20] on span "Close" at bounding box center [479, 15] width 23 height 23
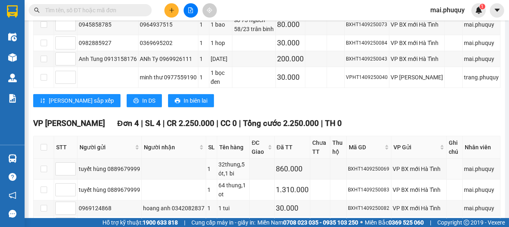
scroll to position [322, 0]
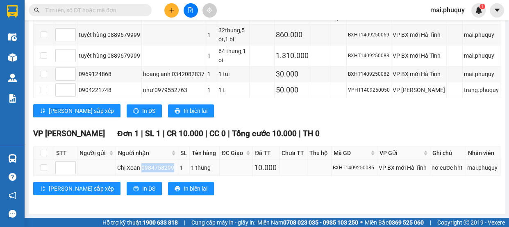
drag, startPoint x: 142, startPoint y: 170, endPoint x: 174, endPoint y: 168, distance: 31.2
click at [174, 168] on div "Chị Xoan 0984758299" at bounding box center [146, 167] width 59 height 9
copy div "0984758299"
click at [174, 9] on icon "plus" at bounding box center [172, 10] width 6 height 6
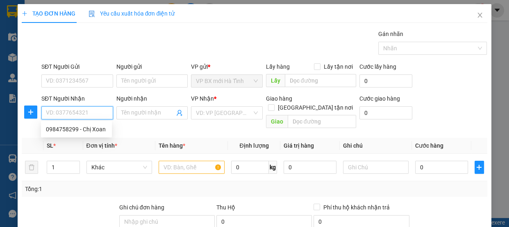
paste input "0984758299"
type input "0984758299"
click at [77, 127] on div "0984758299 - Chị Xoan" at bounding box center [76, 129] width 61 height 9
type input "Chị Xoan"
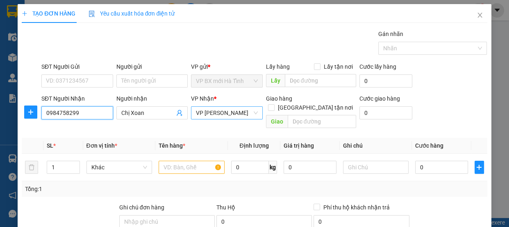
click at [253, 111] on span "VP [PERSON_NAME]" at bounding box center [227, 113] width 62 height 12
type input "0984758299"
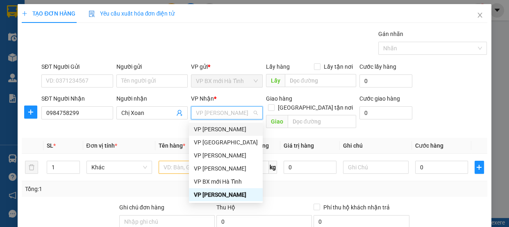
drag, startPoint x: 220, startPoint y: 132, endPoint x: 199, endPoint y: 138, distance: 21.9
click at [219, 132] on div "VP [PERSON_NAME]" at bounding box center [226, 129] width 64 height 9
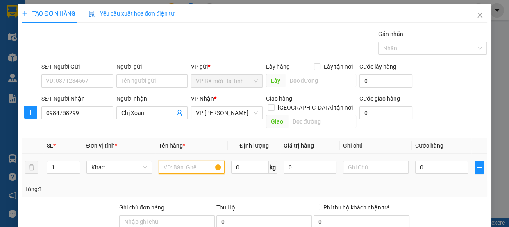
click at [173, 161] on input "text" at bounding box center [191, 167] width 66 height 13
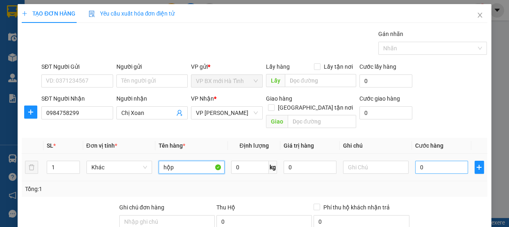
type input "hộp"
click at [415, 161] on input "0" at bounding box center [441, 167] width 53 height 13
type input "1"
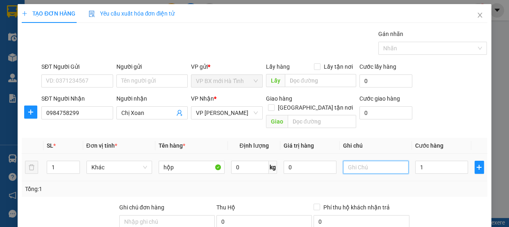
type input "1.000"
click at [363, 161] on input "text" at bounding box center [376, 167] width 66 height 13
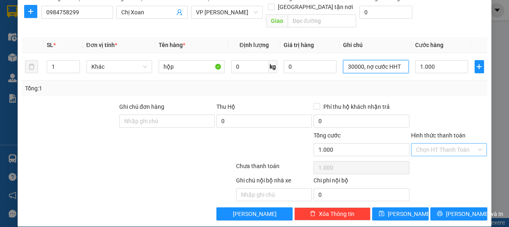
type input "30000, nợ cước HHT"
click at [425, 144] on input "Hình thức thanh toán" at bounding box center [446, 150] width 61 height 12
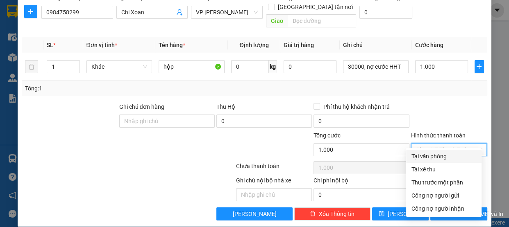
click at [430, 157] on div "Tại văn phòng" at bounding box center [444, 156] width 66 height 9
type input "0"
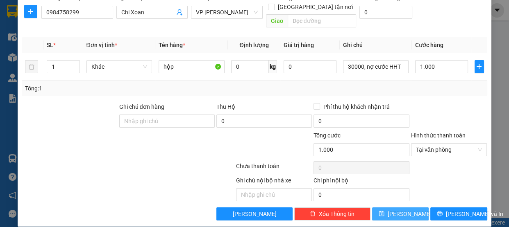
click at [384, 211] on icon "save" at bounding box center [381, 213] width 5 height 5
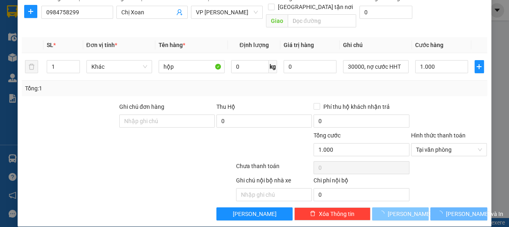
type input "0"
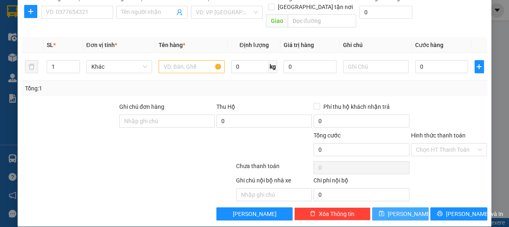
scroll to position [0, 0]
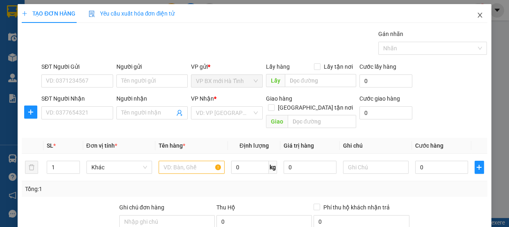
click at [476, 16] on icon "close" at bounding box center [479, 15] width 7 height 7
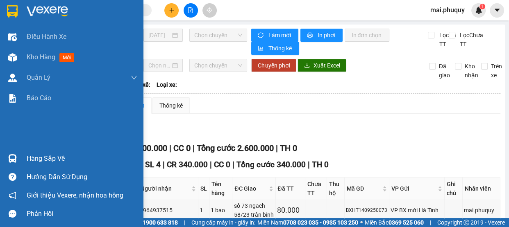
click at [7, 7] on img at bounding box center [12, 11] width 11 height 12
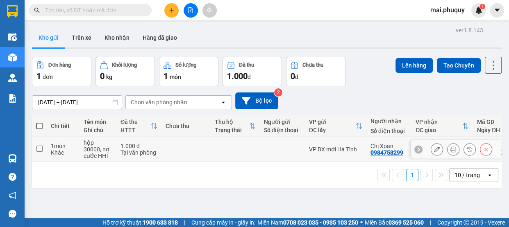
click at [37, 147] on input "checkbox" at bounding box center [39, 149] width 6 height 6
checkbox input "true"
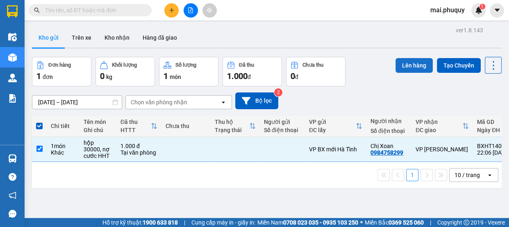
click at [398, 64] on button "Lên hàng" at bounding box center [413, 65] width 37 height 15
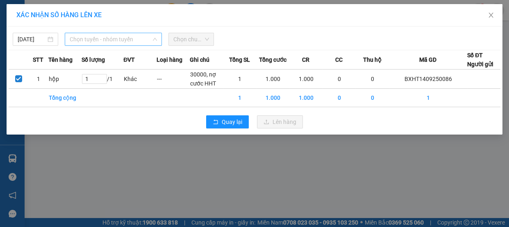
click at [99, 38] on span "Chọn tuyến - nhóm tuyến" at bounding box center [113, 39] width 87 height 12
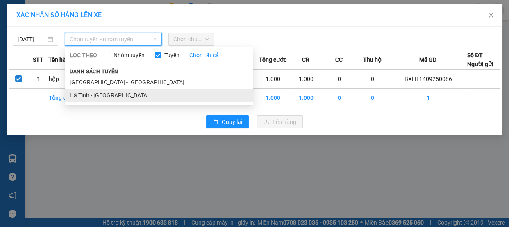
click at [87, 95] on li "Hà Tĩnh - [GEOGRAPHIC_DATA]" at bounding box center [159, 95] width 188 height 13
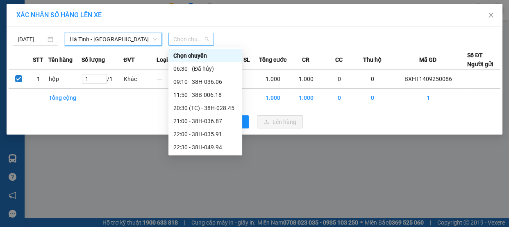
click at [199, 41] on span "Chọn chuyến" at bounding box center [191, 39] width 36 height 12
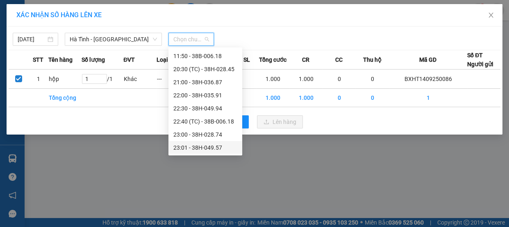
click at [214, 146] on div "23:01 - 38H-049.57" at bounding box center [205, 147] width 64 height 9
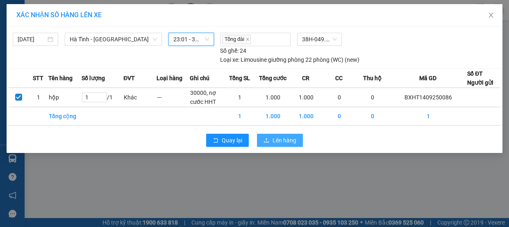
click at [278, 139] on span "Lên hàng" at bounding box center [284, 140] width 24 height 9
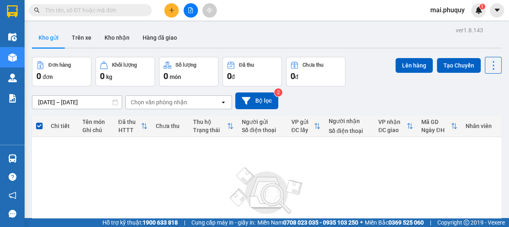
click at [188, 9] on icon "file-add" at bounding box center [190, 10] width 5 height 6
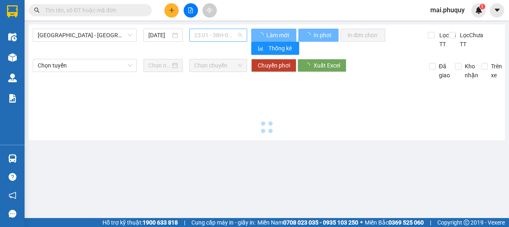
click at [231, 34] on span "23:01 - 38H-049.57" at bounding box center [218, 35] width 48 height 12
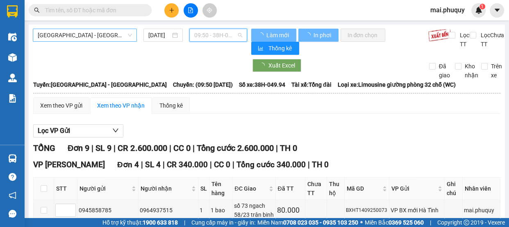
scroll to position [13, 0]
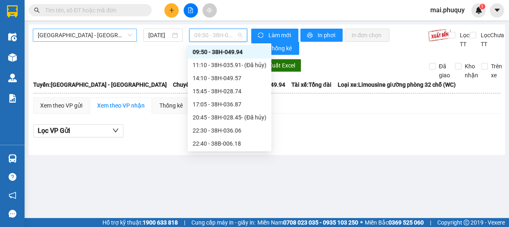
click at [99, 30] on span "[GEOGRAPHIC_DATA] - [GEOGRAPHIC_DATA]" at bounding box center [85, 35] width 94 height 12
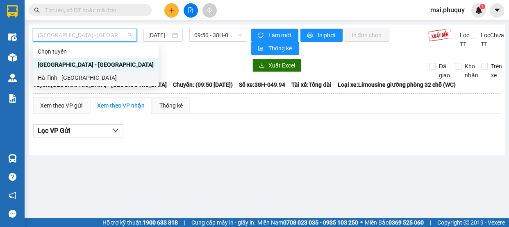
click at [71, 78] on div "Hà Tĩnh - [GEOGRAPHIC_DATA]" at bounding box center [96, 77] width 116 height 9
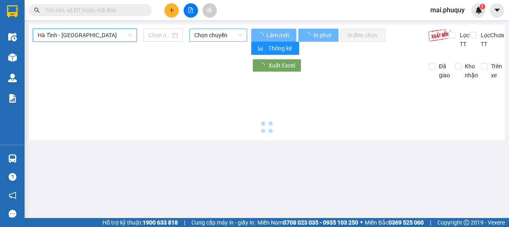
type input "[DATE]"
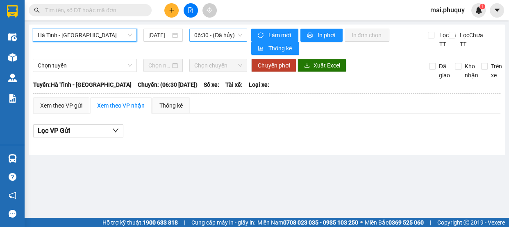
click at [212, 34] on span "06:30 - (Đã hủy)" at bounding box center [218, 35] width 48 height 12
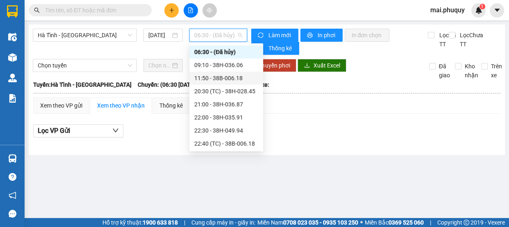
scroll to position [39, 0]
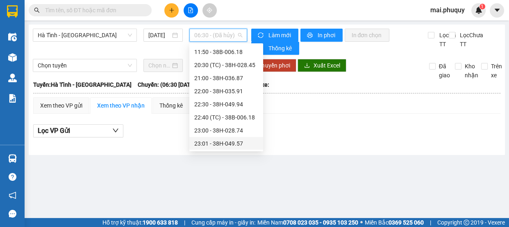
click at [226, 143] on div "23:01 - 38H-049.57" at bounding box center [226, 143] width 64 height 9
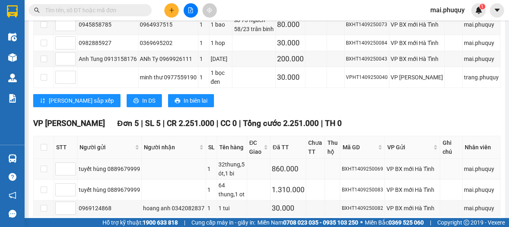
scroll to position [352, 0]
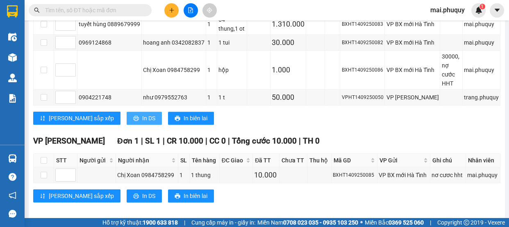
click at [142, 114] on span "In DS" at bounding box center [148, 118] width 13 height 9
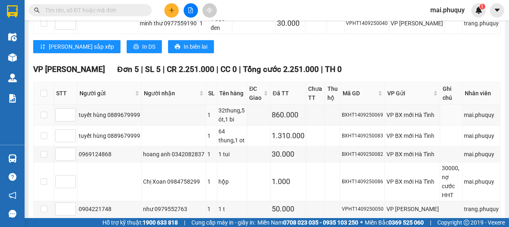
scroll to position [16, 0]
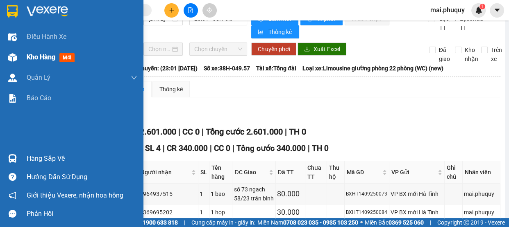
click at [9, 8] on img at bounding box center [12, 11] width 11 height 12
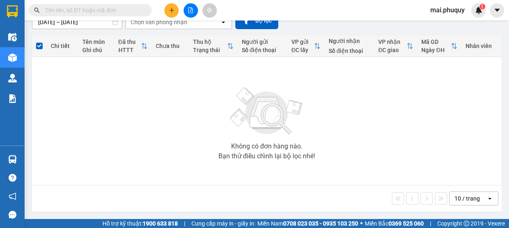
scroll to position [80, 0]
